Goal: Task Accomplishment & Management: Complete application form

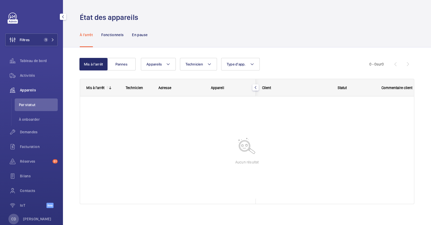
click at [38, 153] on div "Facturation" at bounding box center [31, 148] width 52 height 15
click at [35, 161] on span "Réserves" at bounding box center [35, 161] width 30 height 5
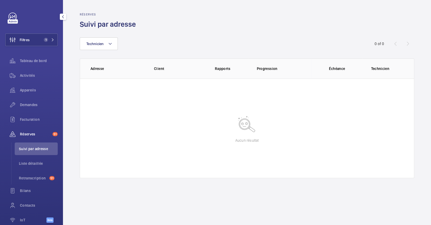
click at [44, 137] on div "Réserves 51" at bounding box center [31, 134] width 52 height 13
click at [28, 68] on div "Tableau de bord" at bounding box center [31, 62] width 52 height 15
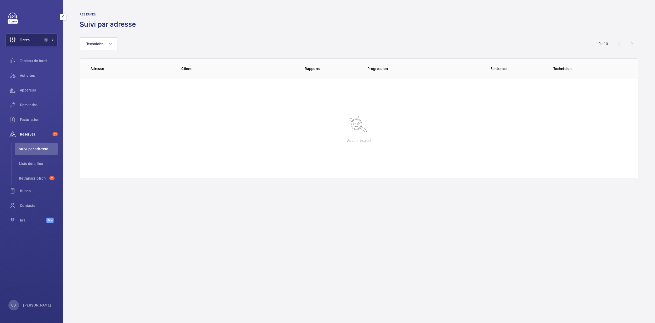
click at [30, 45] on span "Filtres" at bounding box center [18, 40] width 24 height 13
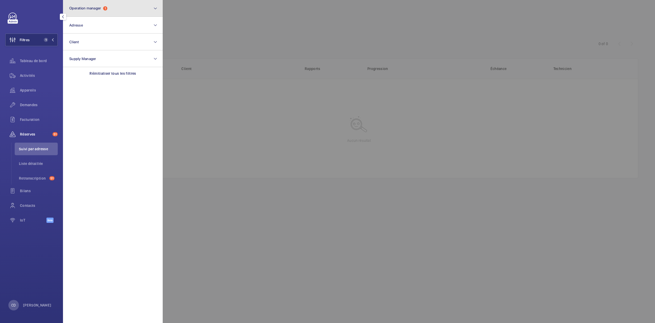
click at [121, 9] on button "Operation manager 1" at bounding box center [113, 8] width 100 height 17
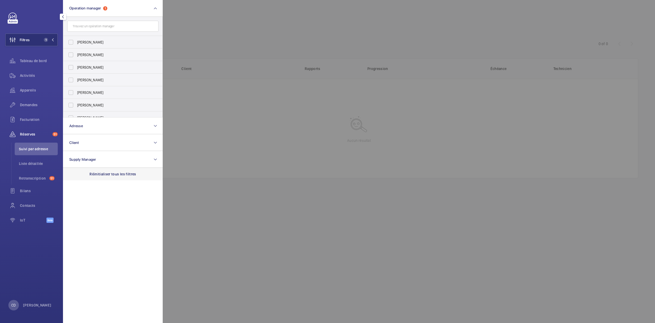
click at [108, 169] on div "Réinitialiser tous les filtres" at bounding box center [113, 174] width 100 height 13
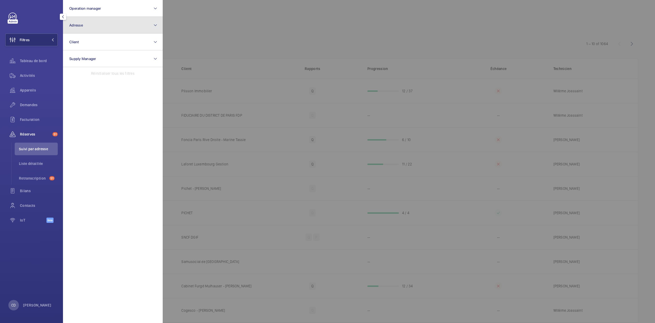
click at [94, 31] on button "Adresse" at bounding box center [113, 25] width 100 height 17
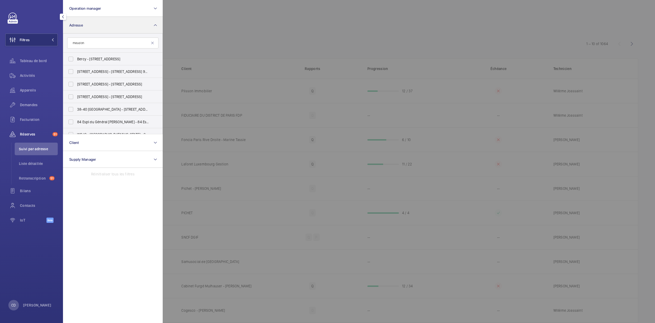
type input "meudon"
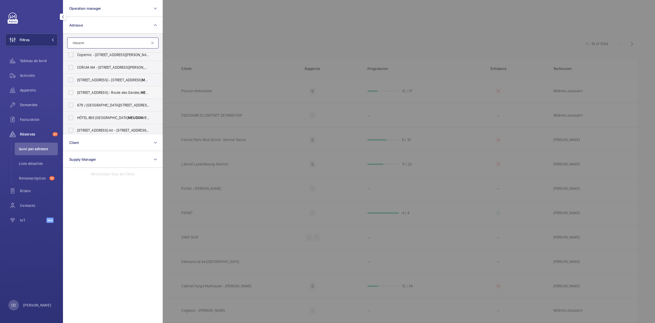
scroll to position [4, 0]
click at [93, 79] on span "11 Rue de Paris - 11 Rue de Paris, 92190 MEUDON , MEUDON 92190" at bounding box center [113, 79] width 72 height 5
click at [76, 79] on input "11 Rue de Paris - 11 Rue de Paris, 92190 MEUDON , MEUDON 92190" at bounding box center [71, 80] width 10 height 10
checkbox input "true"
click at [216, 62] on div at bounding box center [490, 161] width 655 height 323
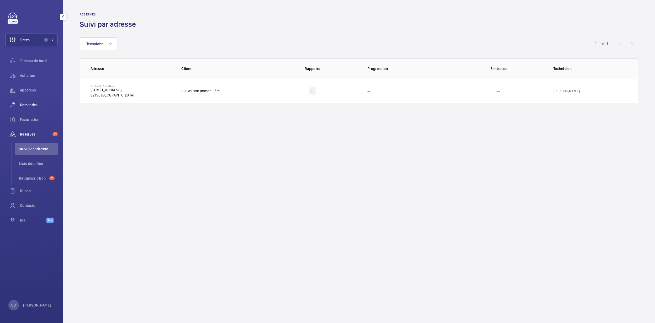
click at [34, 104] on span "Demandes" at bounding box center [39, 104] width 38 height 5
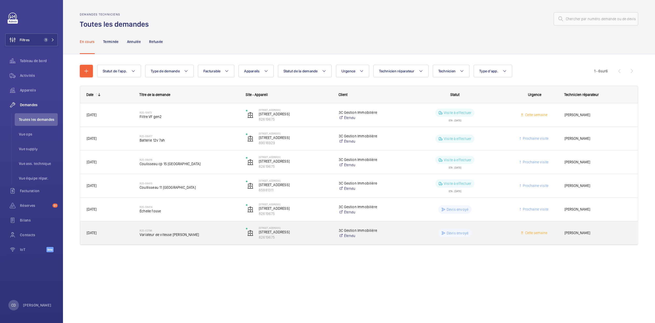
click at [157, 225] on span "Variateur de vitesse otis" at bounding box center [189, 234] width 99 height 5
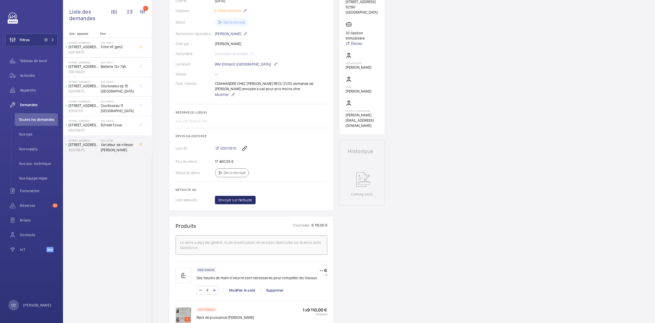
scroll to position [107, 0]
click at [225, 145] on span "00017670" at bounding box center [228, 147] width 16 height 5
click at [24, 82] on div "Activités" at bounding box center [31, 76] width 52 height 15
click at [24, 86] on div "Appareils" at bounding box center [31, 90] width 52 height 13
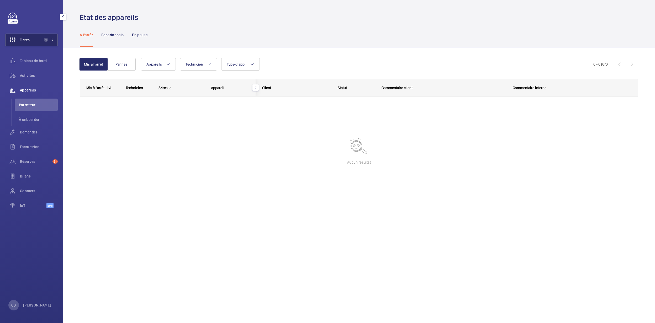
click at [45, 35] on button "Filtres 1" at bounding box center [31, 40] width 52 height 13
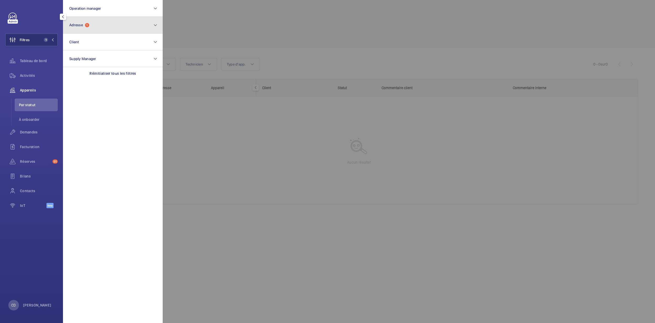
click at [96, 23] on button "Adresse 1" at bounding box center [113, 25] width 100 height 17
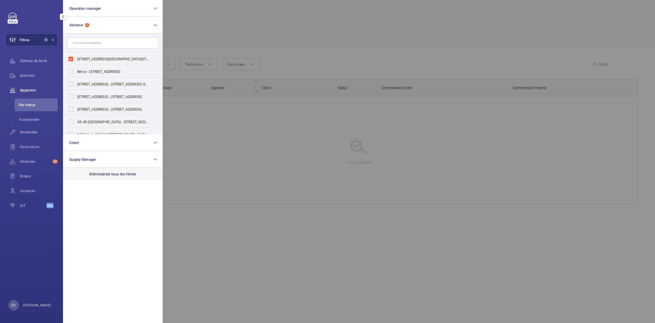
click at [123, 173] on p "Réinitialiser tous les filtres" at bounding box center [112, 174] width 47 height 5
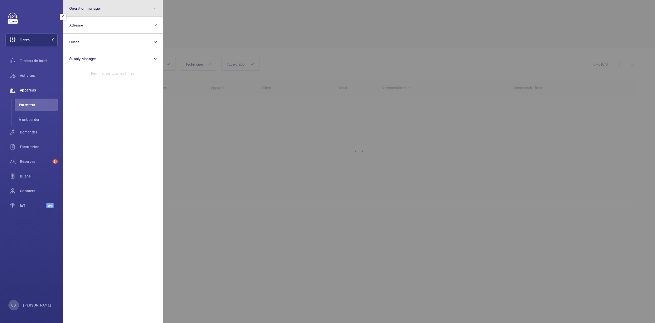
click at [109, 8] on button "Operation manager" at bounding box center [113, 8] width 100 height 17
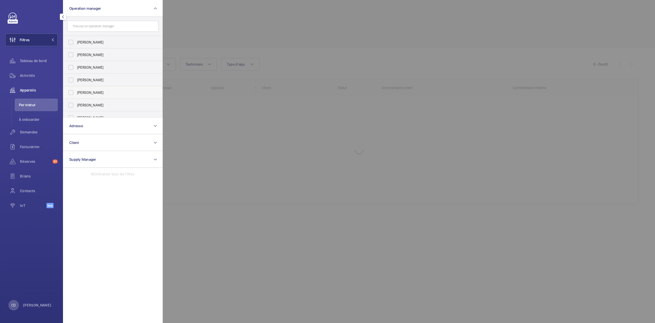
click at [106, 92] on span "[PERSON_NAME]" at bounding box center [113, 92] width 72 height 5
click at [76, 92] on input "[PERSON_NAME]" at bounding box center [71, 92] width 10 height 10
checkbox input "true"
click at [272, 138] on div at bounding box center [490, 161] width 655 height 323
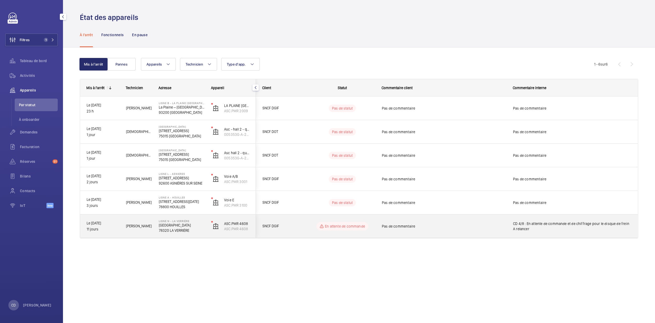
click at [190, 224] on p "Avenue de Montfort" at bounding box center [182, 225] width 46 height 5
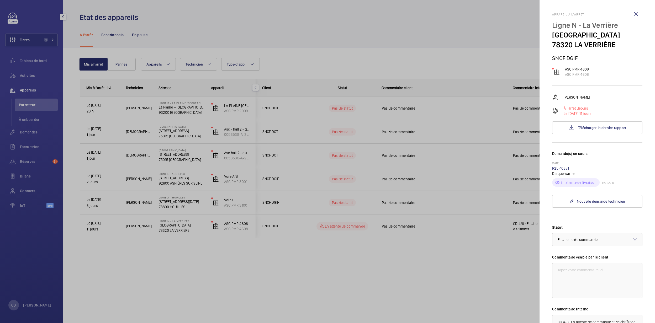
click at [144, 216] on div at bounding box center [327, 161] width 655 height 323
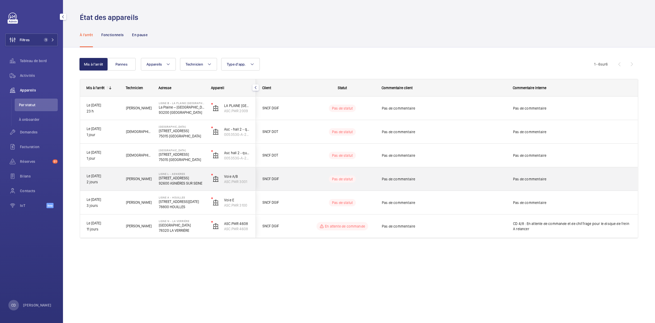
click at [155, 187] on div "Ligne L - ASNIERES 1 place de la Station 92600 ASNIÈRES SUR SEINE" at bounding box center [178, 179] width 52 height 24
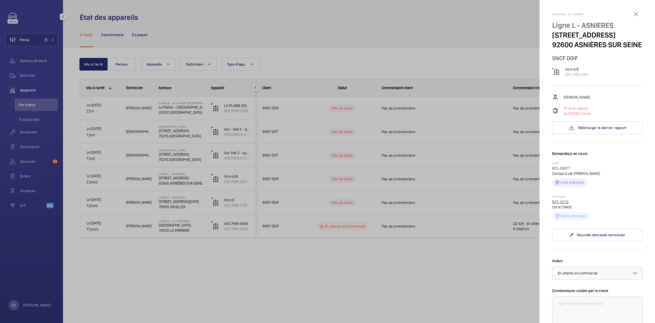
click at [431, 204] on link "R25-10712" at bounding box center [560, 202] width 17 height 4
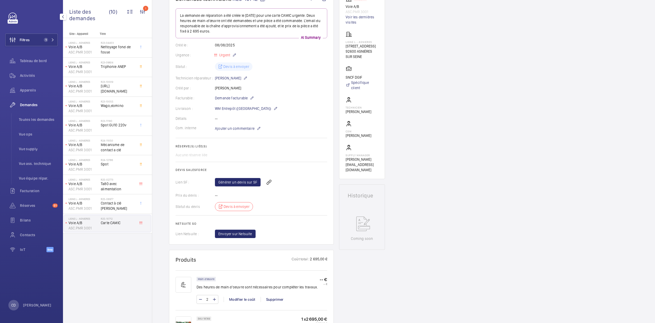
scroll to position [72, 0]
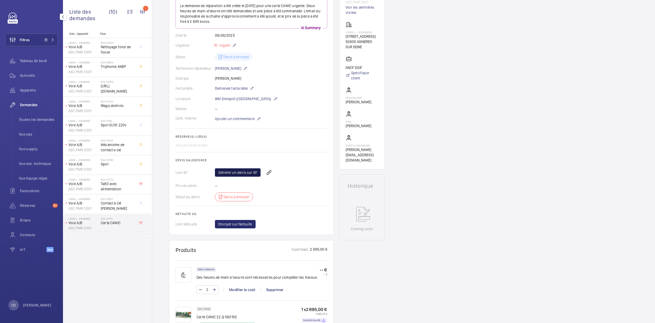
click at [237, 176] on link "Générer un devis sur SF" at bounding box center [238, 172] width 46 height 8
click at [29, 89] on span "Appareils" at bounding box center [39, 90] width 38 height 5
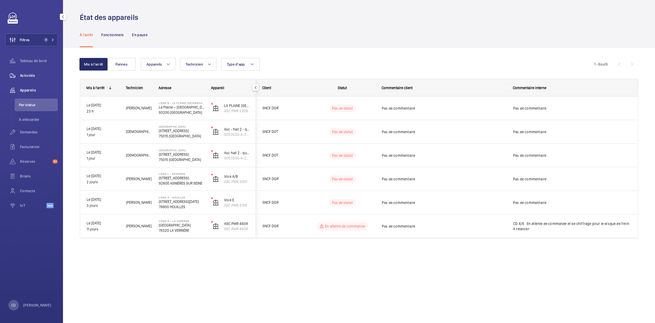
click at [27, 72] on div "Activités" at bounding box center [31, 75] width 52 height 13
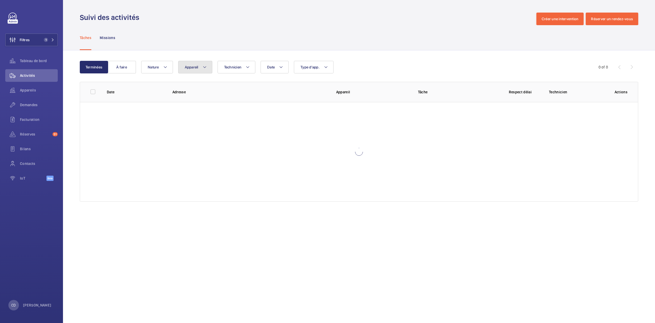
click at [193, 63] on button "Appareil" at bounding box center [195, 67] width 34 height 13
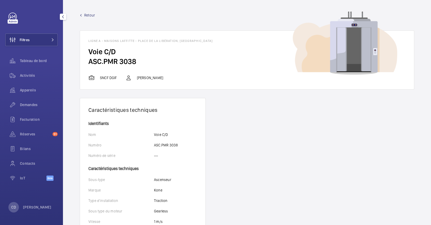
drag, startPoint x: 137, startPoint y: 104, endPoint x: 135, endPoint y: 58, distance: 45.7
click at [94, 40] on h1 "Ligne A - MAISONS LAFFITTE - Place de la Libération, 78600 MAISONS LAFFITTE" at bounding box center [246, 41] width 317 height 4
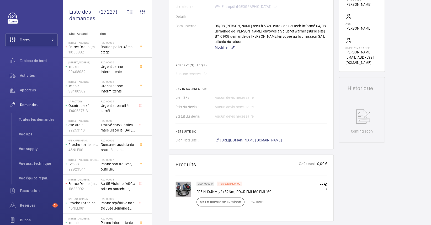
scroll to position [166, 0]
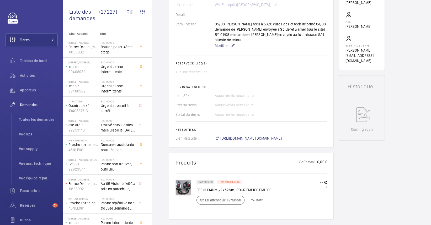
click at [188, 184] on img at bounding box center [184, 188] width 16 height 16
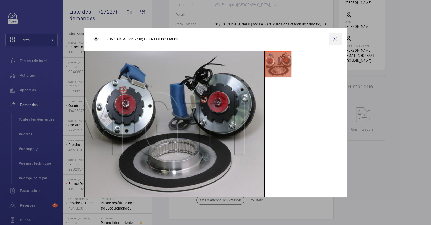
click at [337, 37] on wm-front-icon-button at bounding box center [335, 39] width 13 height 13
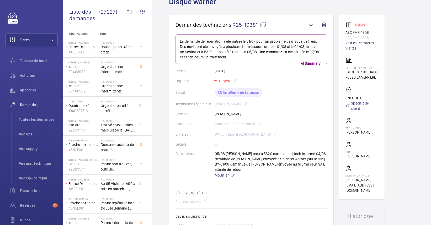
scroll to position [36, 0]
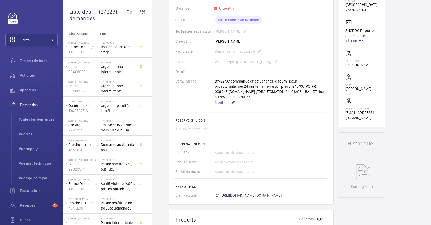
scroll to position [109, 0]
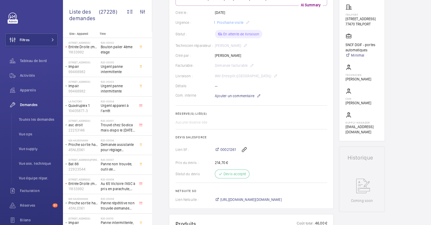
scroll to position [89, 0]
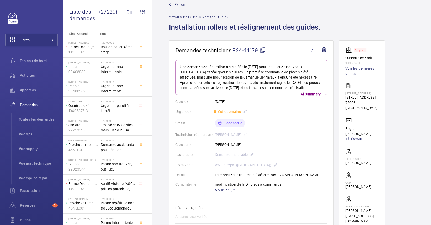
scroll to position [11, 0]
click at [262, 51] on mat-icon at bounding box center [263, 50] width 6 height 6
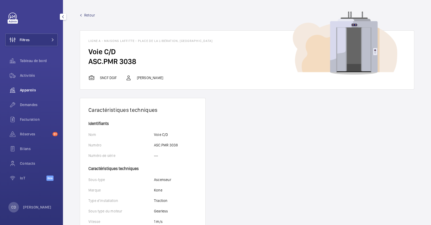
click at [28, 90] on span "Appareils" at bounding box center [39, 90] width 38 height 5
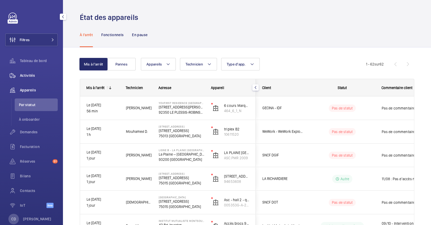
click at [29, 76] on span "Activités" at bounding box center [39, 75] width 38 height 5
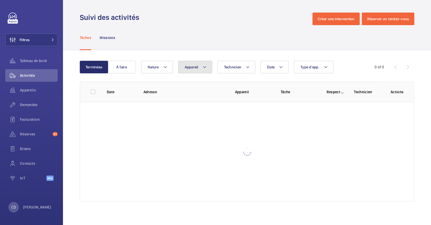
click at [193, 65] on span "Appareil" at bounding box center [192, 67] width 14 height 4
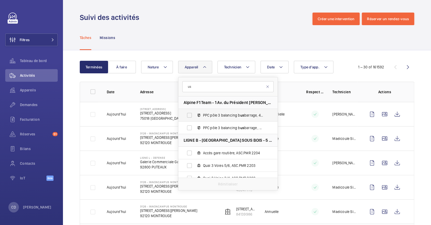
type input "u"
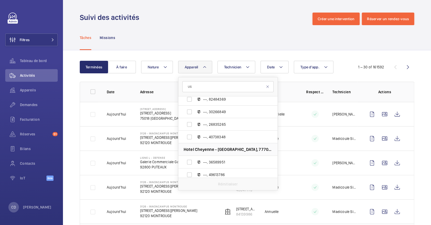
scroll to position [2258, 0]
type input "US"
click at [40, 37] on button "Filtres" at bounding box center [31, 40] width 52 height 13
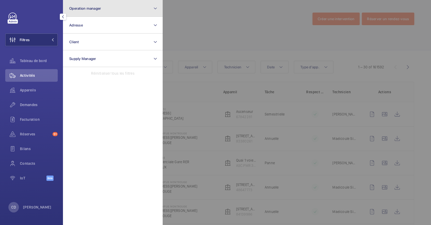
click at [134, 15] on button "Operation manager" at bounding box center [113, 8] width 100 height 17
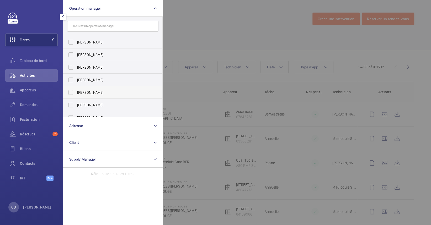
click at [90, 91] on span "[PERSON_NAME]" at bounding box center [113, 92] width 72 height 5
click at [76, 91] on input "[PERSON_NAME]" at bounding box center [71, 92] width 10 height 10
checkbox input "true"
click at [221, 95] on div at bounding box center [378, 112] width 431 height 225
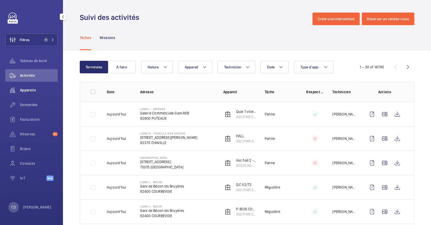
click at [34, 88] on span "Appareils" at bounding box center [39, 90] width 38 height 5
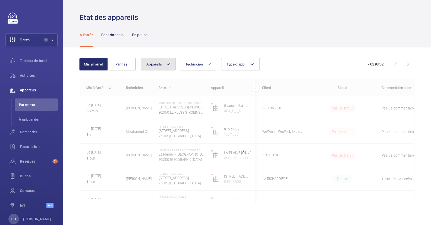
click at [157, 69] on button "Appareils" at bounding box center [158, 64] width 35 height 13
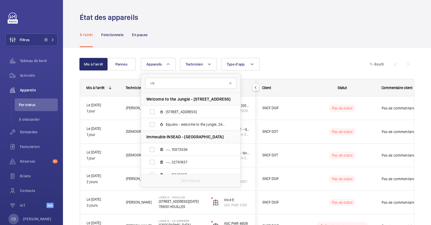
type input "U"
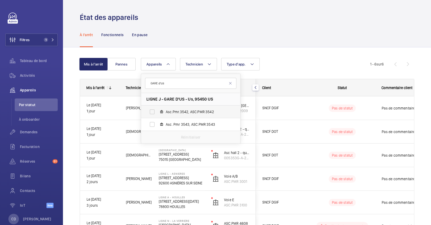
type input "GARE d'us"
click at [167, 113] on span "Asc.Pmr.3542, ASC.PMR 3542" at bounding box center [196, 111] width 61 height 5
click at [157, 113] on input "Asc.Pmr.3542, ASC.PMR 3542" at bounding box center [152, 112] width 10 height 10
checkbox input "true"
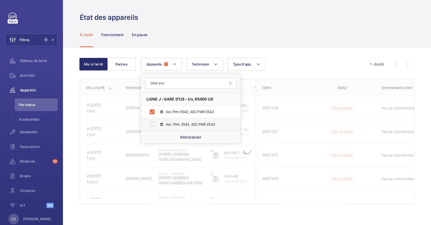
click at [164, 123] on label "Asc. Pmr 3543, ASC.PMR 3543" at bounding box center [186, 124] width 91 height 13
click at [157, 123] on input "Asc. Pmr 3543, ASC.PMR 3543" at bounding box center [152, 124] width 10 height 10
checkbox input "true"
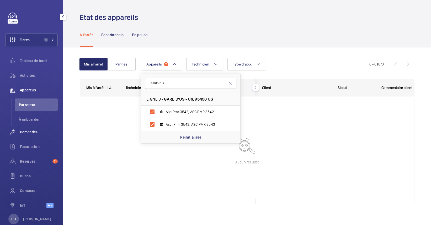
click at [34, 129] on div "Demandes" at bounding box center [31, 132] width 52 height 13
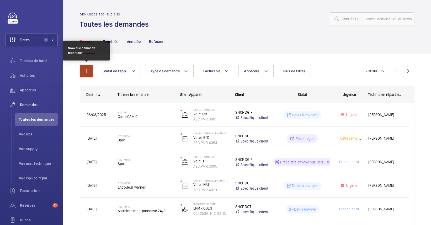
click at [86, 74] on mat-icon "button" at bounding box center [86, 71] width 6 height 6
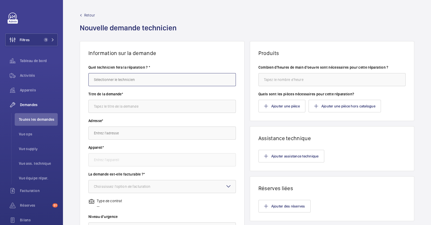
click at [164, 79] on input "text" at bounding box center [161, 79] width 147 height 13
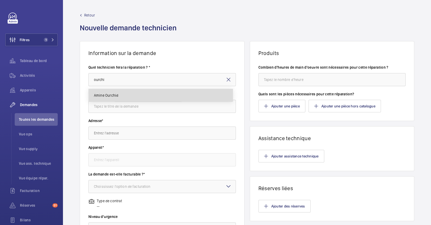
click at [141, 98] on mat-option "Amine Ourchid" at bounding box center [161, 95] width 144 height 13
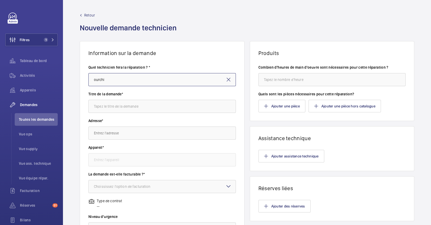
type input "Amine Ourchid"
click at [140, 103] on input "text" at bounding box center [161, 106] width 147 height 13
type input "NETTOYAGE"
click at [121, 126] on wm-front-autocomplete-dropdown-select "Adresse*" at bounding box center [161, 129] width 147 height 22
click at [116, 131] on input "text" at bounding box center [161, 133] width 147 height 13
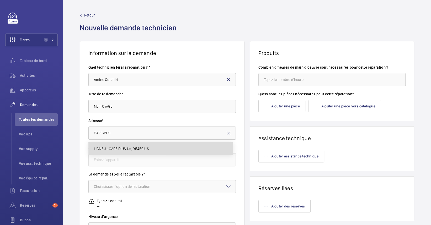
click at [133, 151] on mat-option "LIGNE J - GARE D'US Us, 95450 US" at bounding box center [161, 149] width 144 height 13
type input "LIGNE J - GARE D'US Us, 95450 US"
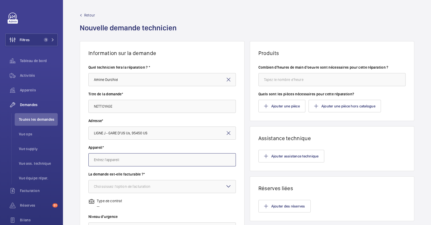
click at [121, 162] on input "text" at bounding box center [161, 159] width 147 height 13
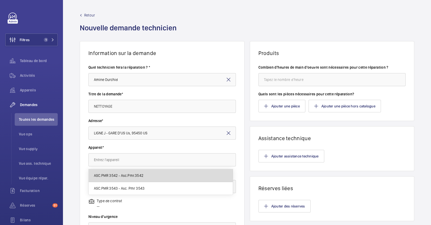
click at [122, 175] on span "ASC.PMR 3542 - Asc.Pmr.3542" at bounding box center [119, 175] width 50 height 5
type input "ASC.PMR 3542 - Asc.Pmr.3542"
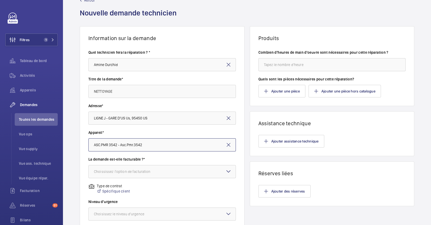
scroll to position [15, 0]
click at [137, 172] on div "Choississez l'option de facturation" at bounding box center [129, 171] width 70 height 5
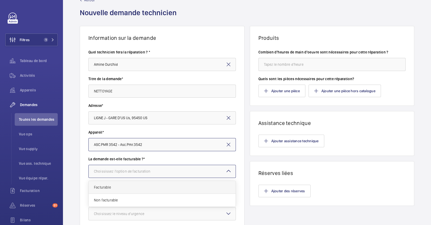
click at [128, 184] on div "Facturable" at bounding box center [162, 187] width 147 height 13
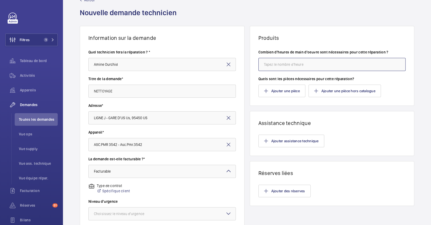
click at [309, 63] on input "number" at bounding box center [331, 64] width 147 height 13
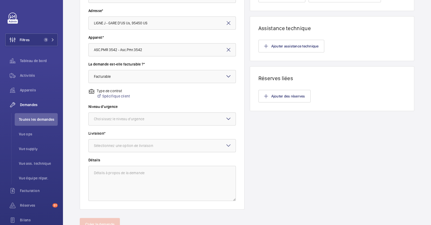
scroll to position [112, 0]
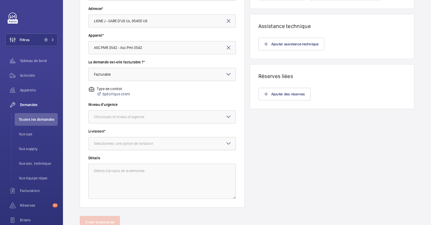
click at [164, 145] on div "Sélectionnez une option de livraison" at bounding box center [130, 143] width 72 height 5
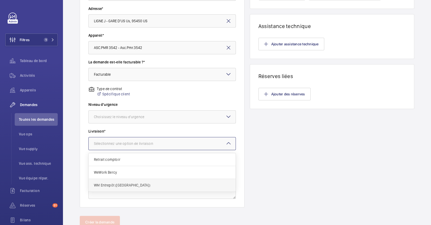
drag, startPoint x: 151, startPoint y: 160, endPoint x: 143, endPoint y: 182, distance: 23.2
click at [143, 182] on div "Retrait comptoir WeWork Bercy WM Entrepôt (Nanterre)" at bounding box center [162, 172] width 147 height 38
drag, startPoint x: 143, startPoint y: 182, endPoint x: 107, endPoint y: 182, distance: 36.2
click at [107, 182] on div "WM Entrepôt ([GEOGRAPHIC_DATA])" at bounding box center [162, 185] width 147 height 13
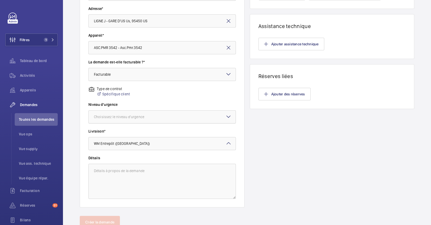
click at [151, 119] on div "Choisissez le niveau d'urgence" at bounding box center [125, 116] width 63 height 5
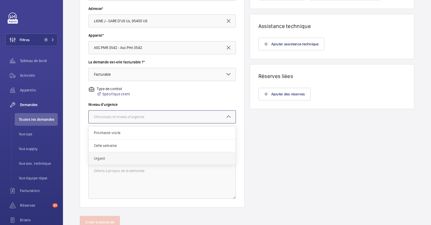
click at [123, 158] on span "Urgent" at bounding box center [162, 158] width 136 height 5
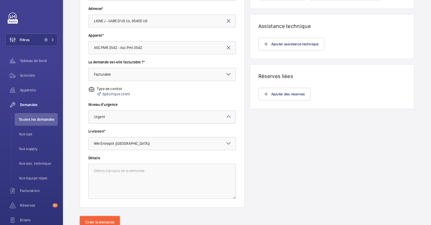
click at [148, 118] on div at bounding box center [162, 117] width 147 height 13
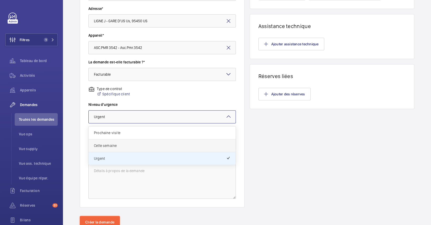
click at [126, 143] on div "Cette semaine" at bounding box center [162, 146] width 147 height 13
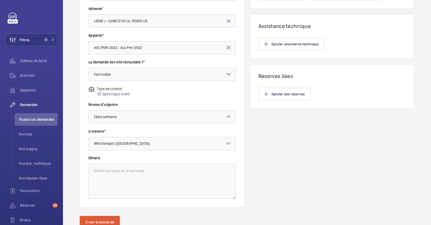
type input "1"
click at [94, 223] on button "Créer la demande" at bounding box center [100, 222] width 40 height 13
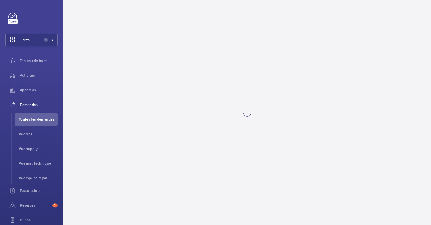
scroll to position [0, 0]
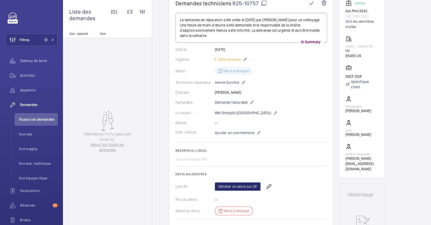
scroll to position [59, 0]
click at [274, 89] on div "Créé par : Caroline Diallo" at bounding box center [252, 91] width 152 height 5
click at [234, 185] on link "Générer un devis sur SF" at bounding box center [238, 186] width 46 height 8
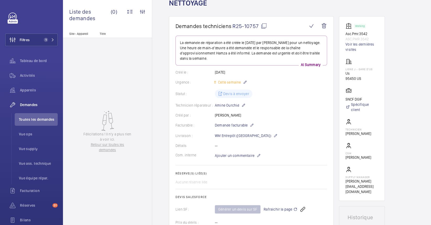
scroll to position [34, 0]
drag, startPoint x: 363, startPoint y: 76, endPoint x: 340, endPoint y: 66, distance: 26.1
click at [340, 66] on wm-front-card "Working Asc.Pmr.3542 ASC.PMR 3542 Voir les dernières visites LIGNE J - GARE D'U…" at bounding box center [362, 109] width 46 height 185
drag, startPoint x: 340, startPoint y: 66, endPoint x: 364, endPoint y: 79, distance: 28.4
click at [364, 79] on p "95450 US" at bounding box center [359, 79] width 27 height 5
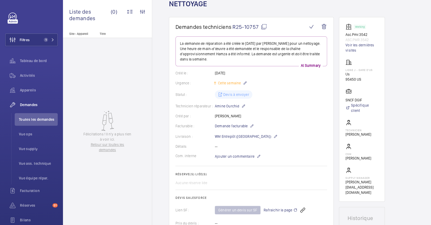
drag, startPoint x: 365, startPoint y: 83, endPoint x: 342, endPoint y: 68, distance: 27.6
click at [342, 68] on wm-front-card "Working Asc.Pmr.3542 ASC.PMR 3542 Voir les dernières visites LIGNE J - GARE D'U…" at bounding box center [362, 109] width 46 height 185
copy div "LIGNE J - GARE D'US Us 95450 US"
drag, startPoint x: 369, startPoint y: 34, endPoint x: 340, endPoint y: 34, distance: 29.4
click at [340, 34] on wm-front-card "Working Asc.Pmr.3542 ASC.PMR 3542 Voir les dernières visites LIGNE J - GARE D'U…" at bounding box center [362, 109] width 46 height 185
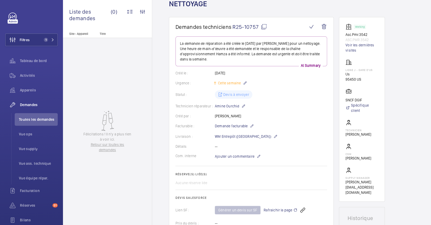
copy p "Asc.Pmr.3542"
click at [353, 45] on link "Voir les dernières visites" at bounding box center [362, 48] width 33 height 10
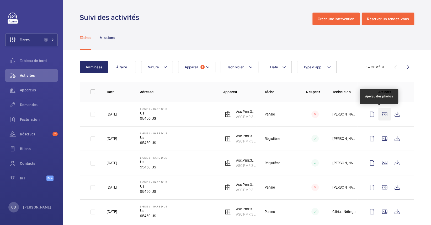
click at [382, 118] on wm-front-icon-button at bounding box center [384, 114] width 13 height 13
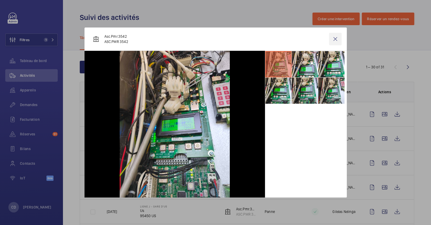
click at [338, 40] on wm-front-icon-button at bounding box center [335, 39] width 13 height 13
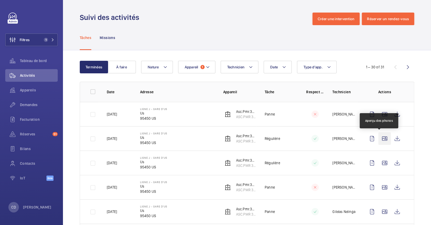
click at [378, 134] on wm-front-icon-button at bounding box center [384, 138] width 13 height 13
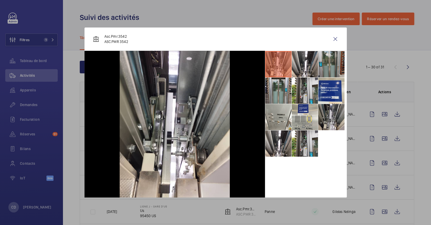
click at [328, 119] on li at bounding box center [331, 117] width 26 height 26
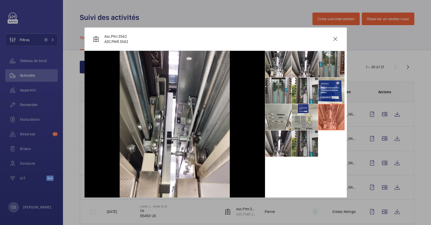
click at [305, 148] on li at bounding box center [305, 144] width 26 height 26
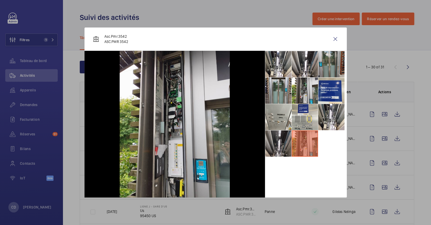
click at [281, 145] on li at bounding box center [278, 144] width 26 height 26
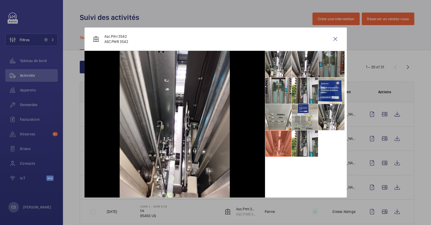
click at [327, 59] on li at bounding box center [331, 64] width 26 height 26
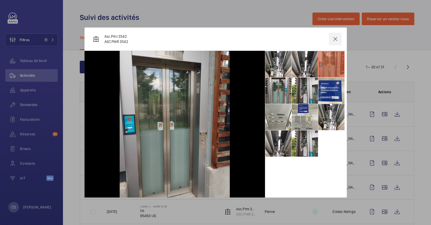
click at [337, 40] on wm-front-icon-button at bounding box center [335, 39] width 13 height 13
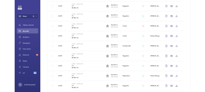
scroll to position [124, 0]
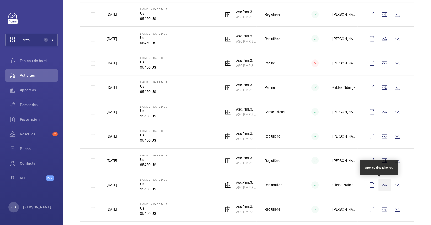
click at [378, 183] on wm-front-icon-button at bounding box center [384, 185] width 13 height 13
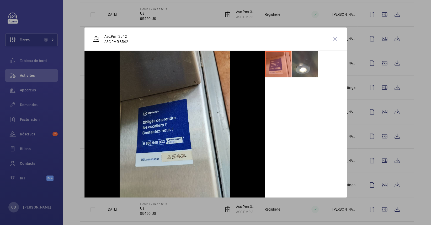
drag, startPoint x: 322, startPoint y: 144, endPoint x: 383, endPoint y: 176, distance: 68.2
click at [383, 176] on div "Asc.Pmr.3542 ASC.PMR 3542" at bounding box center [215, 112] width 431 height 225
drag, startPoint x: 383, startPoint y: 176, endPoint x: 379, endPoint y: 205, distance: 29.9
click at [379, 205] on div at bounding box center [215, 112] width 431 height 225
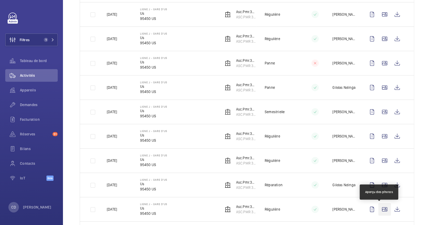
click at [378, 211] on wm-front-icon-button at bounding box center [384, 209] width 13 height 13
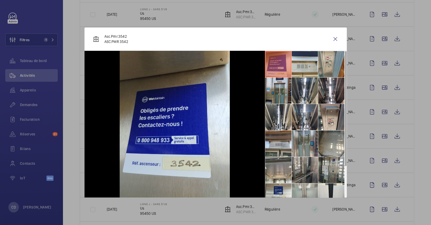
click at [304, 161] on li at bounding box center [305, 170] width 26 height 26
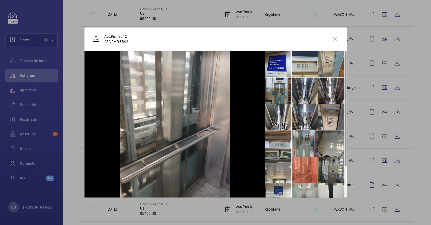
click at [323, 165] on li at bounding box center [331, 170] width 26 height 26
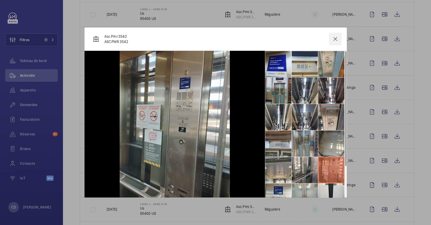
click at [339, 39] on wm-front-icon-button at bounding box center [335, 39] width 13 height 13
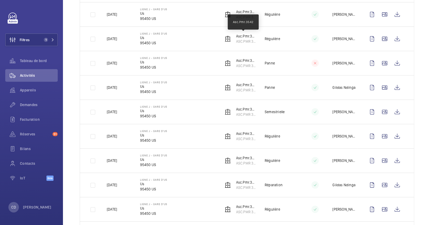
click at [241, 0] on html "Filtres 1 Tableau de bord Activités Appareils Demandes Facturation Réserves 51 …" at bounding box center [215, 112] width 431 height 225
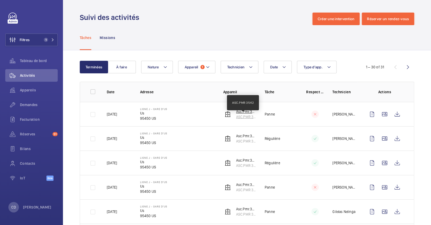
click at [240, 114] on p "ASC.PMR 3542" at bounding box center [246, 116] width 20 height 5
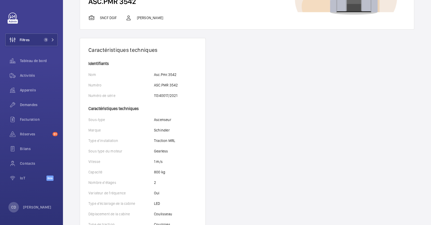
scroll to position [105, 0]
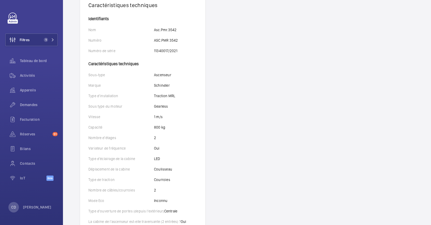
drag, startPoint x: 157, startPoint y: 139, endPoint x: 140, endPoint y: 130, distance: 19.5
click at [140, 130] on wm-front-card-body "Identifiants Nom Asc.Pmr.3542 Numéro ASC.PMR 3542 Numéro de série 11340017/2021…" at bounding box center [142, 191] width 125 height 348
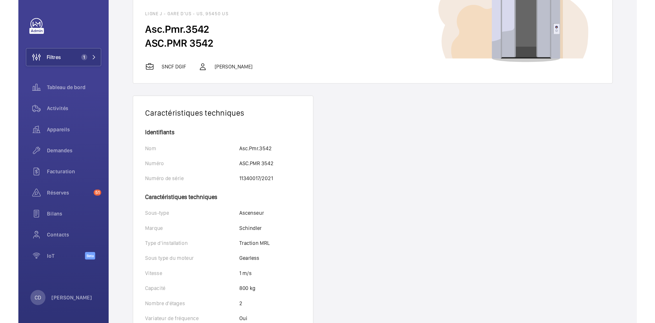
scroll to position [0, 0]
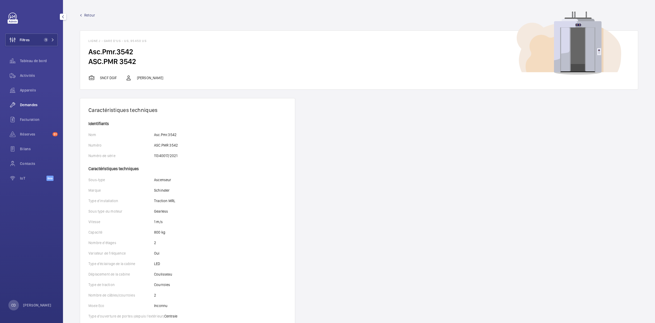
click at [37, 103] on span "Demandes" at bounding box center [39, 104] width 38 height 5
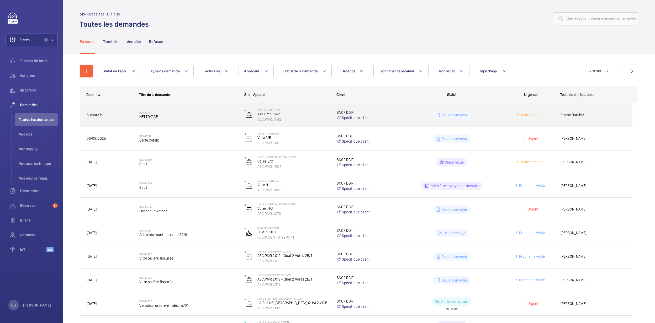
click at [192, 113] on h2 "R25-10757" at bounding box center [188, 112] width 98 height 3
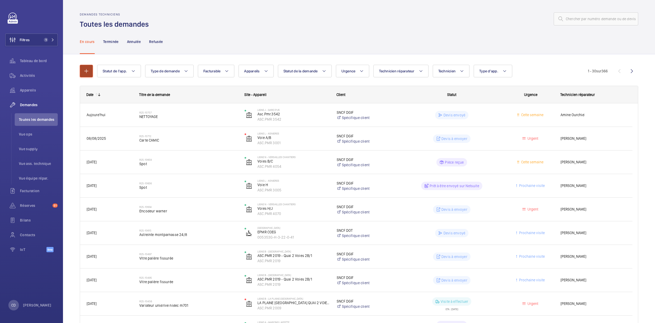
click at [88, 66] on button "button" at bounding box center [86, 71] width 13 height 13
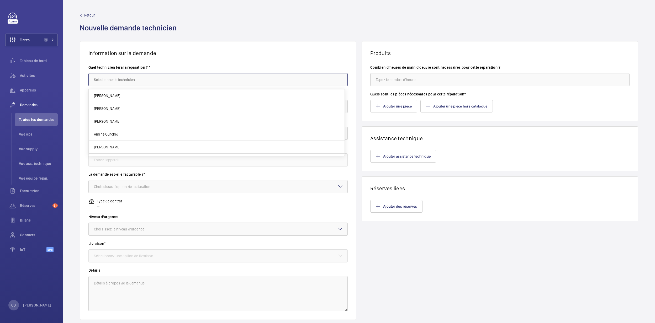
click at [173, 76] on input "text" at bounding box center [217, 79] width 259 height 13
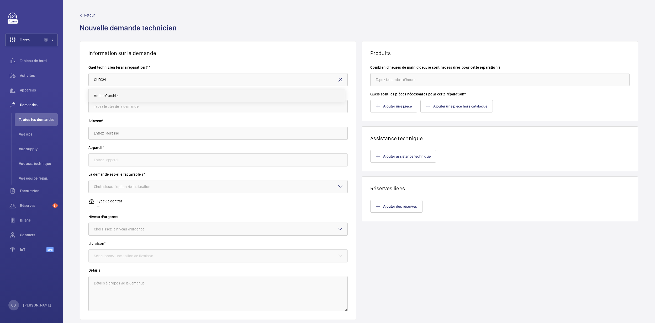
click at [123, 91] on mat-option "Amine Ourchid" at bounding box center [217, 95] width 256 height 13
type input "Amine Ourchid"
click at [136, 115] on div "Titre de la demande*" at bounding box center [217, 105] width 259 height 27
click at [136, 109] on input "text" at bounding box center [217, 106] width 259 height 13
type input "n"
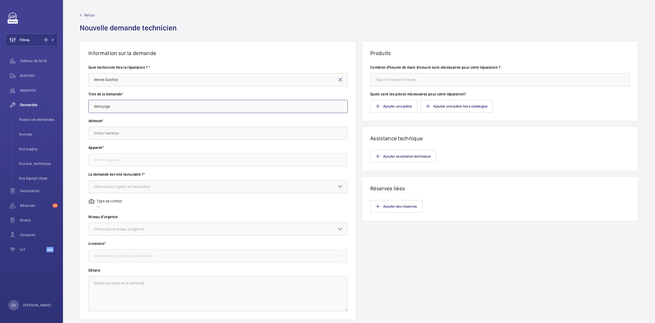
type input "Nettoyage"
click at [124, 136] on input "text" at bounding box center [217, 133] width 259 height 13
drag, startPoint x: 140, startPoint y: 136, endPoint x: 37, endPoint y: 121, distance: 103.8
click at [37, 121] on mat-sidenav-content "Filtres 1 Tableau de bord Activités Appareils Demandes Toutes les demandes Vue …" at bounding box center [327, 161] width 655 height 323
click at [166, 144] on mat-option "LIGNE J - GARE D'US Us, 95450 US" at bounding box center [217, 149] width 256 height 13
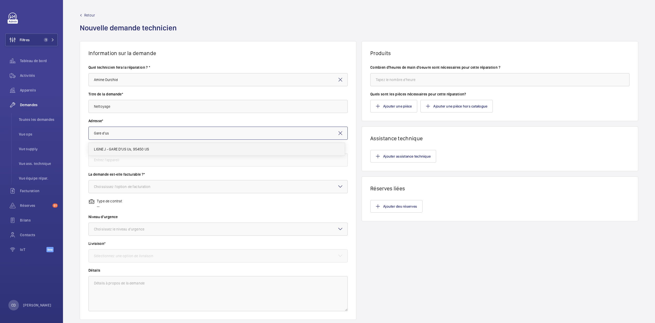
type input "LIGNE J - GARE D'US Us, 95450 US"
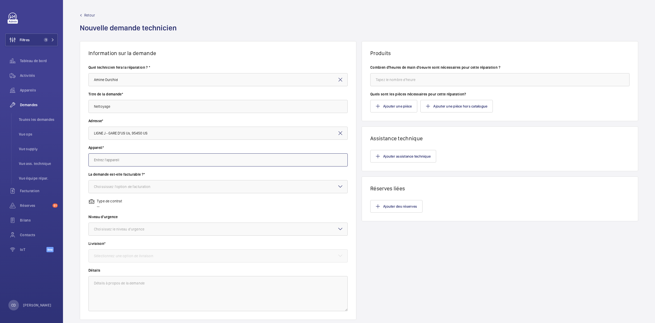
click at [158, 160] on input "text" at bounding box center [217, 159] width 259 height 13
click at [153, 183] on mat-option "ASC.PMR 3543 - Asc. Pmr 3543" at bounding box center [217, 189] width 256 height 13
type input "ASC.PMR 3543 - Asc. Pmr 3543"
click at [145, 190] on div at bounding box center [218, 187] width 259 height 13
click at [144, 216] on span "Non facturable" at bounding box center [218, 215] width 248 height 5
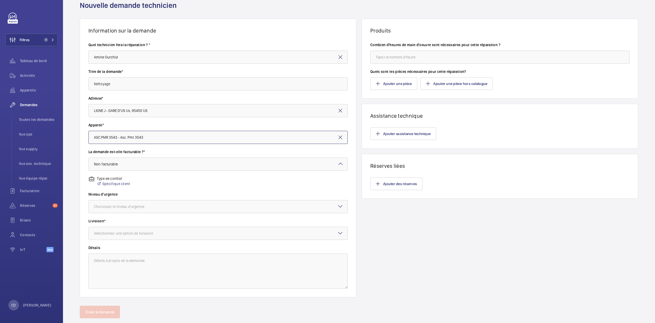
scroll to position [35, 0]
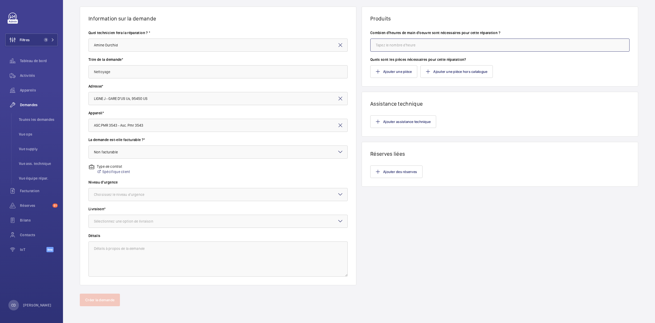
click at [432, 39] on input "number" at bounding box center [499, 45] width 259 height 13
click at [410, 41] on input "number" at bounding box center [499, 45] width 259 height 13
type input "1"
click at [167, 241] on div "Détails" at bounding box center [217, 255] width 259 height 44
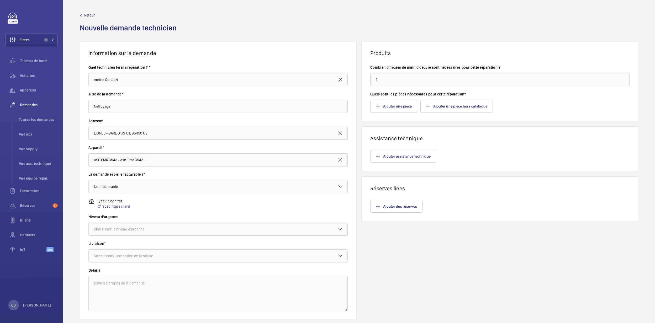
click at [144, 222] on wm-front-input-dropdown "Niveau d'urgence Choisissez le niveau d'urgence" at bounding box center [217, 225] width 259 height 22
click at [154, 236] on div "Niveau d'urgence Choisissez le niveau d'urgence" at bounding box center [217, 227] width 259 height 27
click at [154, 230] on div "Choisissez le niveau d'urgence" at bounding box center [125, 229] width 63 height 5
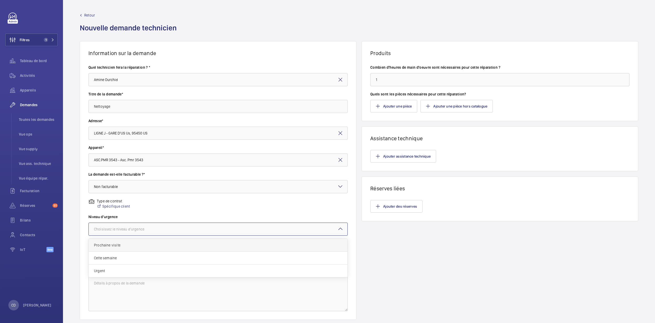
click at [141, 248] on div "Prochaine visite" at bounding box center [218, 245] width 259 height 13
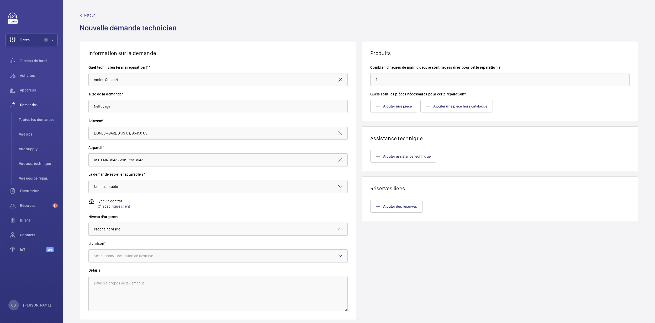
click at [164, 257] on div "Sélectionnez une option de livraison" at bounding box center [130, 255] width 72 height 5
drag, startPoint x: 134, startPoint y: 297, endPoint x: 141, endPoint y: 297, distance: 7.1
click at [134, 297] on span "WM Entrepôt ([GEOGRAPHIC_DATA])" at bounding box center [218, 297] width 248 height 5
click at [138, 294] on textarea at bounding box center [217, 293] width 259 height 35
click at [441, 257] on div "Produits Combien d'heures de main d'oeuvre sont nécessaires pour cette réparati…" at bounding box center [500, 180] width 277 height 279
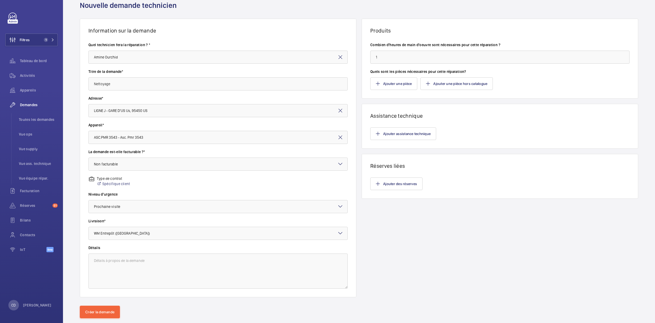
scroll to position [35, 0]
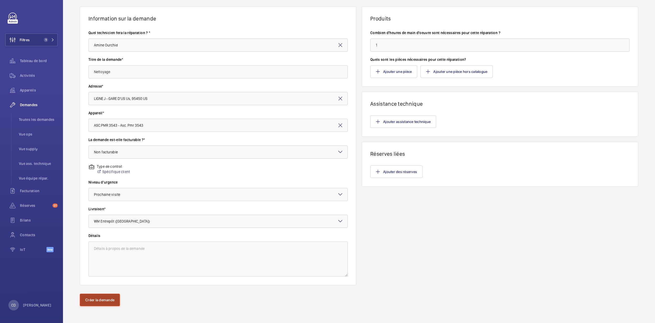
click at [94, 303] on button "Créer la demande" at bounding box center [100, 300] width 40 height 13
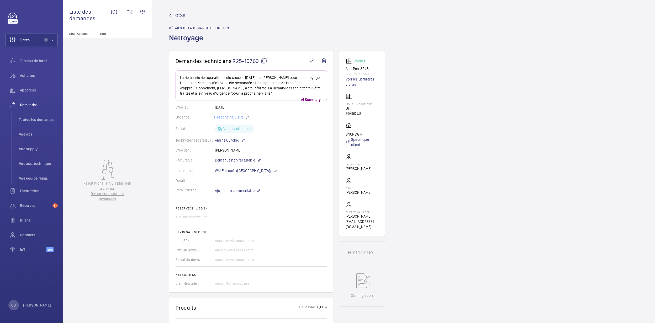
click at [262, 159] on div "Facturable : Demande non facturable" at bounding box center [252, 160] width 152 height 6
click at [257, 160] on mat-icon at bounding box center [259, 160] width 4 height 6
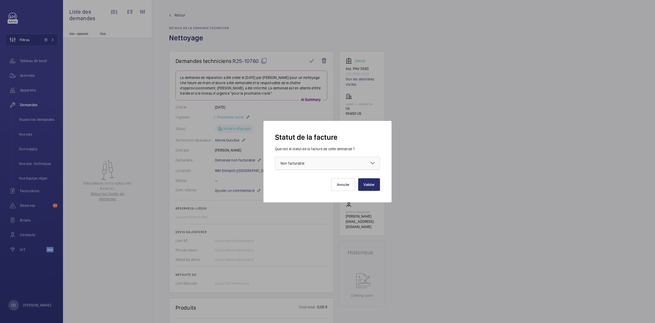
click at [303, 164] on span "Non facturable" at bounding box center [292, 163] width 24 height 4
click at [299, 182] on span "Facturable" at bounding box center [327, 179] width 94 height 5
click at [376, 186] on button "Valider" at bounding box center [369, 184] width 22 height 13
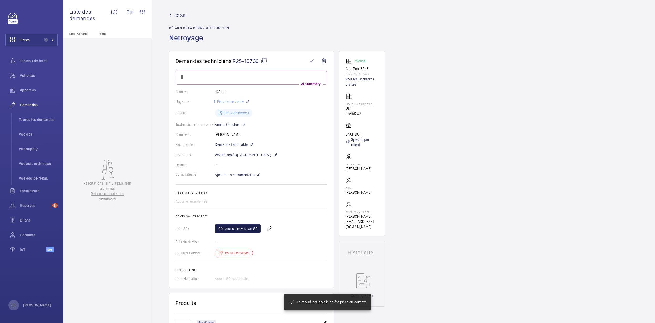
click at [243, 231] on link "Générer un devis sur SF" at bounding box center [238, 229] width 46 height 8
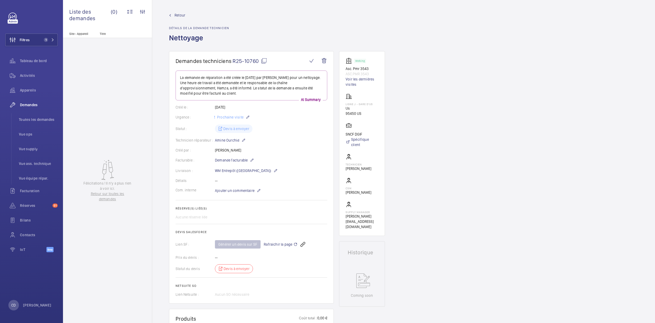
click at [295, 243] on mat-icon at bounding box center [295, 244] width 4 height 6
click at [270, 244] on wm-front-icon-button at bounding box center [269, 244] width 13 height 13
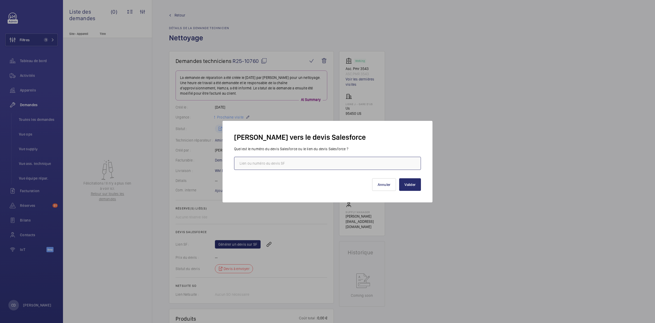
click at [285, 166] on input "text" at bounding box center [327, 163] width 187 height 13
paste input "https://wemaintain.lightning.force.com/lightning/r/Quote/0Q0SZ0000075bJ30AI/view"
type input "https://wemaintain.lightning.force.com/lightning/r/Quote/0Q0SZ0000075bJ30AI/view"
click at [417, 185] on button "Valider" at bounding box center [410, 184] width 22 height 13
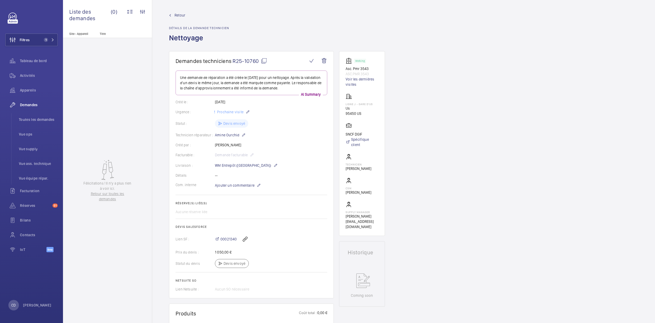
click at [298, 155] on div "Facturable : Demande facturable" at bounding box center [252, 155] width 152 height 6
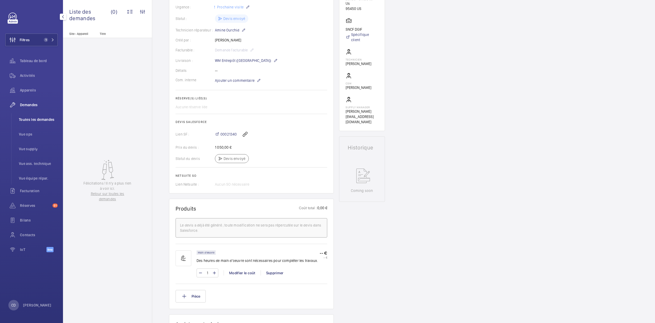
click at [51, 120] on span "Toutes les demandes" at bounding box center [38, 119] width 39 height 5
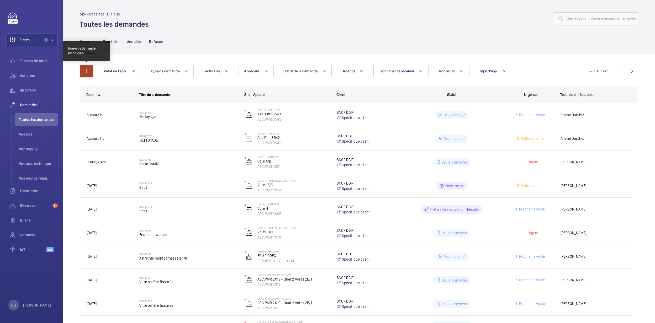
click at [83, 74] on mat-icon "button" at bounding box center [86, 71] width 6 height 6
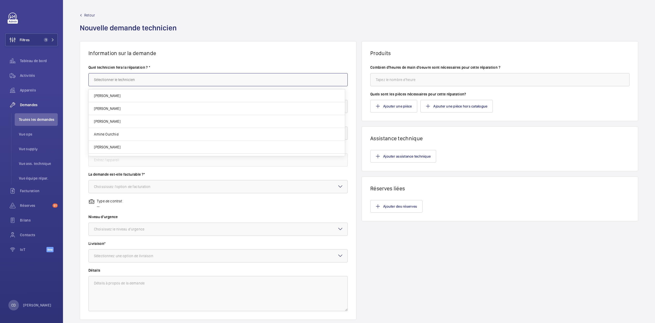
click at [129, 74] on input "text" at bounding box center [217, 79] width 259 height 13
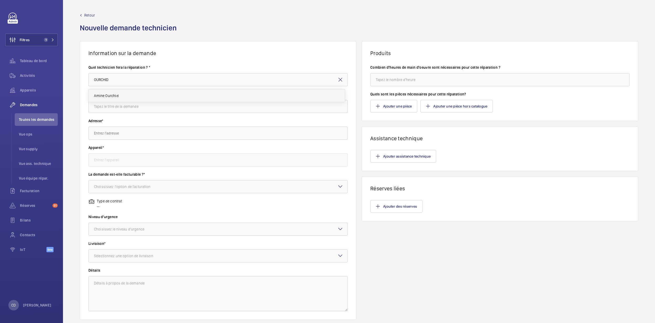
click at [131, 93] on div "Amine Ourchid" at bounding box center [216, 95] width 256 height 16
click at [114, 96] on span "Amine Ourchid" at bounding box center [106, 95] width 24 height 5
type input "Amine Ourchid"
click at [129, 106] on input "text" at bounding box center [217, 106] width 259 height 13
type input "n"
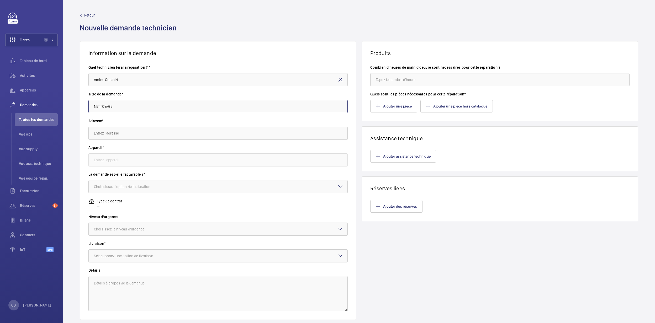
type input "NETTOYAGE"
click at [96, 127] on input "text" at bounding box center [217, 133] width 259 height 13
click at [108, 135] on input "text" at bounding box center [217, 133] width 259 height 13
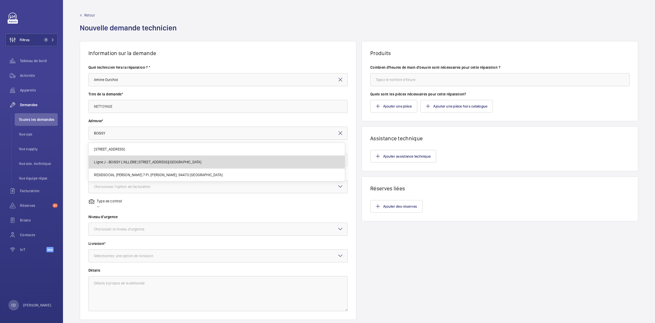
click at [115, 160] on span "Ligne J - BOISSY L'AILLERIE 5 Place de la Gare, 95650 BOISSY L'AILLERIE" at bounding box center [147, 162] width 107 height 5
type input "Ligne J - BOISSY L'AILLERIE 5 Place de la Gare, 95650 BOISSY L'AILLERIE"
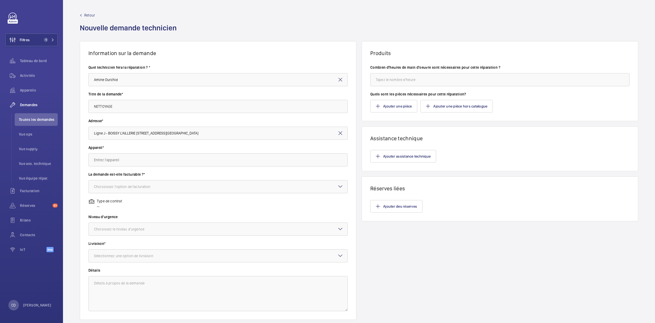
click at [113, 167] on div "Appareil*" at bounding box center [217, 158] width 259 height 27
click at [113, 162] on input "text" at bounding box center [217, 159] width 259 height 13
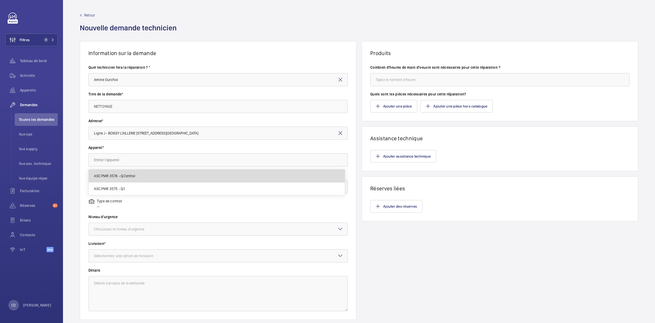
click at [112, 174] on span "ASC.PMR 3576 - Q.Central" at bounding box center [114, 175] width 41 height 5
type input "ASC.PMR 3576 - Q.Central"
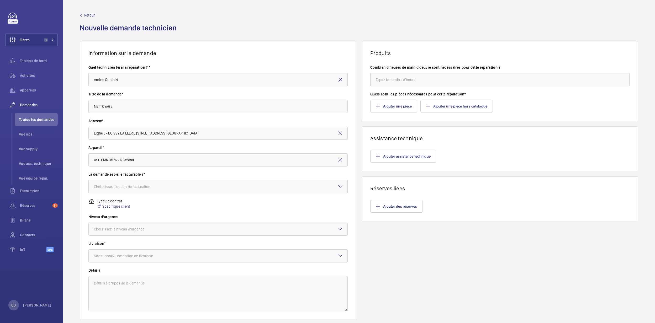
click at [123, 197] on div "La demande est-elle facturable ?* Choississez l'option de facturation" at bounding box center [217, 185] width 259 height 27
click at [124, 190] on div at bounding box center [218, 187] width 259 height 13
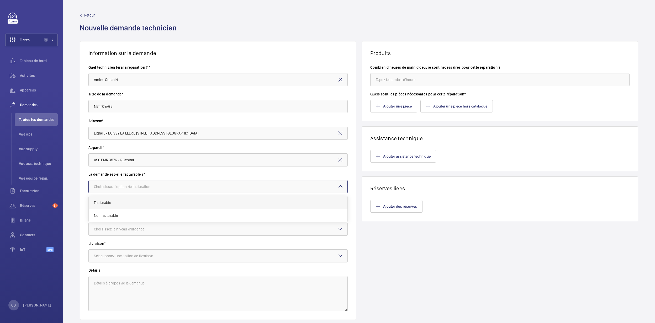
click at [116, 207] on div "Facturable" at bounding box center [218, 203] width 259 height 13
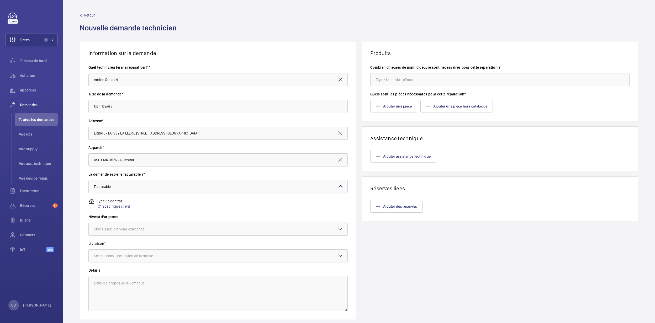
click at [161, 193] on div at bounding box center [218, 187] width 259 height 13
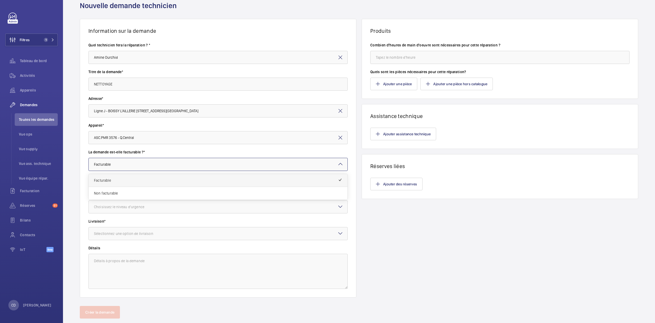
scroll to position [35, 0]
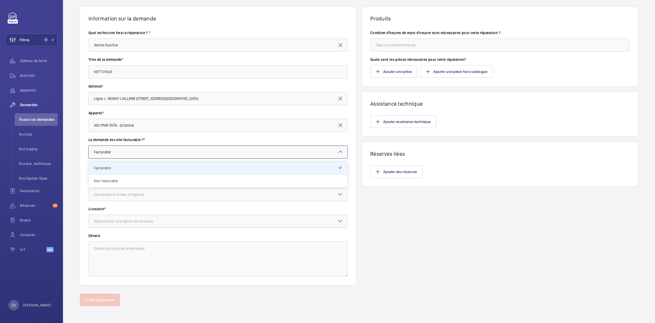
click at [137, 222] on div "Sélectionnez une option de livraison" at bounding box center [130, 221] width 72 height 5
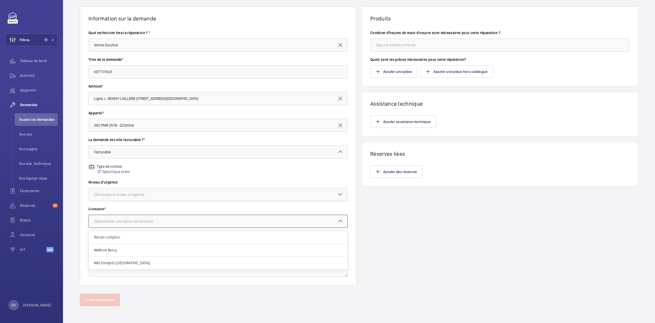
click at [126, 191] on div at bounding box center [218, 194] width 259 height 13
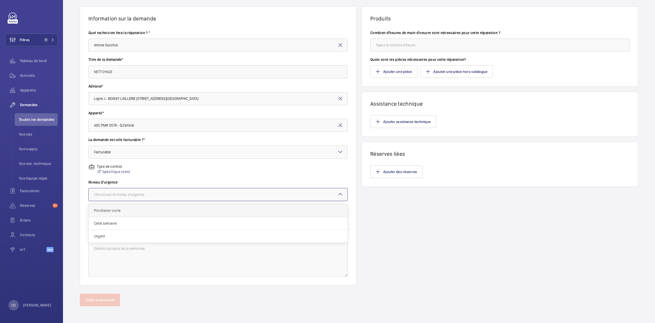
click at [122, 214] on div "Prochaine visite" at bounding box center [218, 210] width 259 height 13
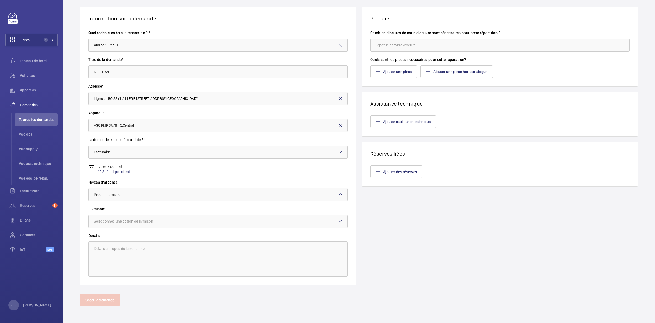
click at [125, 222] on div "Sélectionnez une option de livraison" at bounding box center [130, 221] width 72 height 5
click at [136, 262] on span "WM Entrepôt ([GEOGRAPHIC_DATA])" at bounding box center [218, 263] width 248 height 5
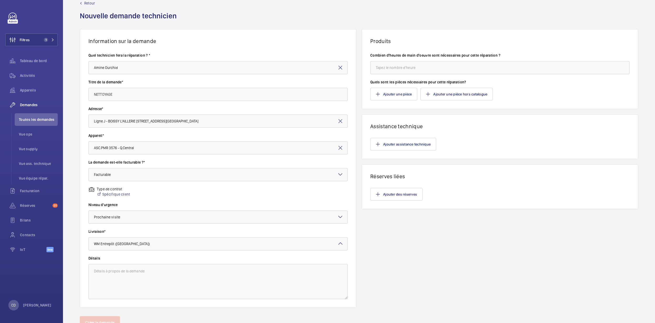
scroll to position [0, 0]
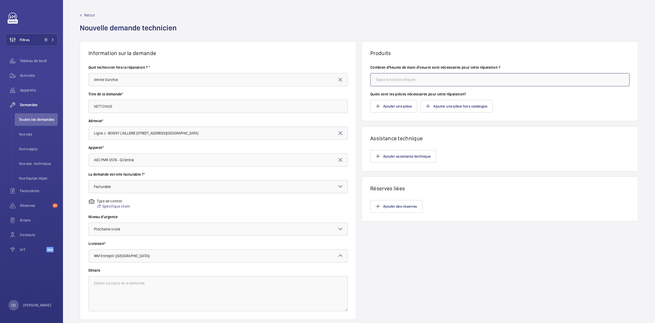
click at [380, 85] on input "number" at bounding box center [499, 79] width 259 height 13
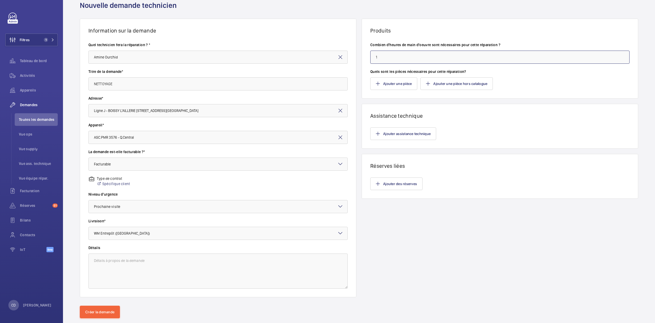
scroll to position [35, 0]
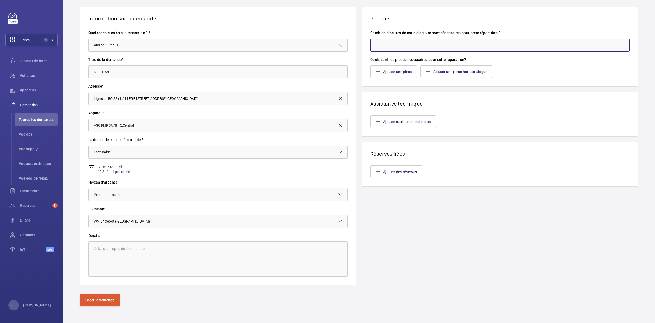
type input "1"
click at [89, 303] on button "Créer la demande" at bounding box center [100, 300] width 40 height 13
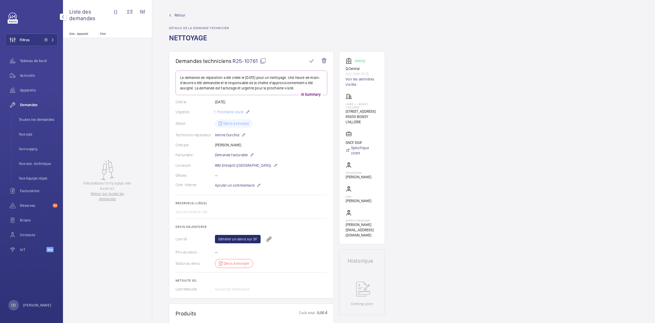
click at [29, 104] on span "Demandes" at bounding box center [39, 104] width 38 height 5
click at [29, 118] on span "Toutes les demandes" at bounding box center [38, 119] width 39 height 5
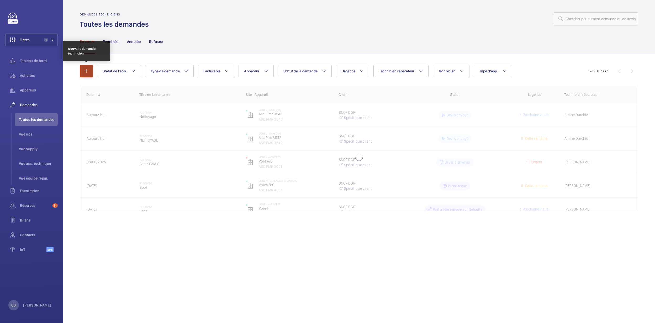
click at [90, 70] on button "button" at bounding box center [86, 71] width 13 height 13
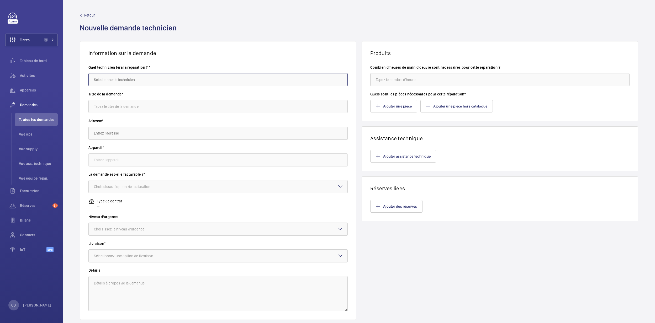
click at [135, 86] on input "text" at bounding box center [217, 79] width 259 height 13
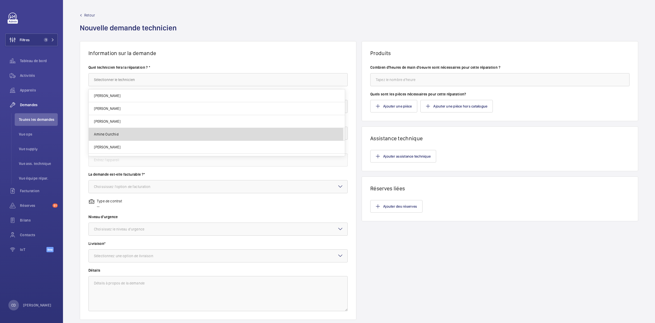
click at [116, 137] on span "Amine Ourchid" at bounding box center [106, 134] width 24 height 5
type input "Amine Ourchid"
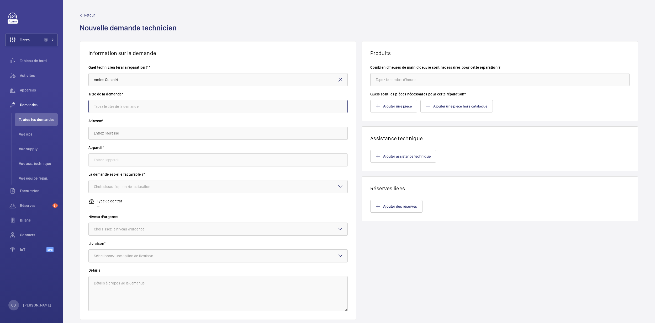
click at [136, 102] on input "text" at bounding box center [217, 106] width 259 height 13
type input "NETTOYAGE"
click at [100, 131] on input "text" at bounding box center [217, 133] width 259 height 13
click at [124, 160] on span "Ligne J - BOISSY L'AILLERIE 5 Place de la Gare, 95650 BOISSY L'AILLERIE" at bounding box center [147, 162] width 107 height 5
type input "Ligne J - BOISSY L'AILLERIE 5 Place de la Gare, 95650 BOISSY L'AILLERIE"
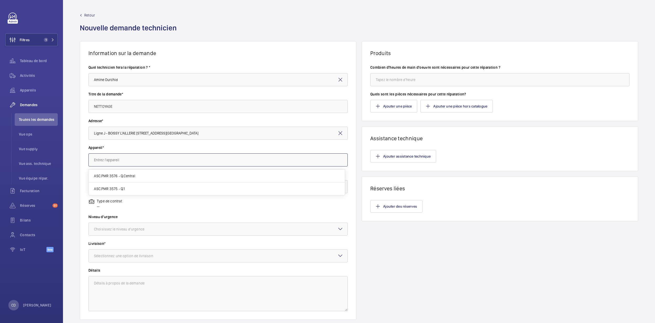
click at [129, 158] on input "text" at bounding box center [217, 159] width 259 height 13
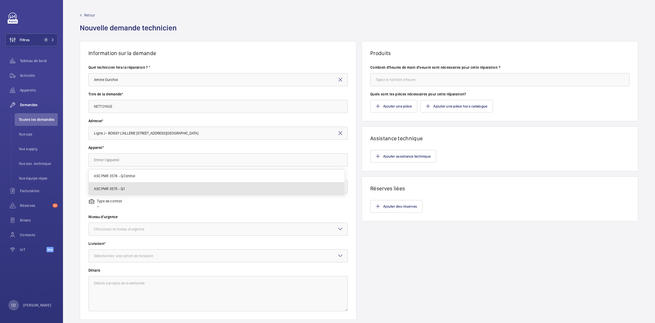
click at [119, 188] on span "ASC.PMR 3575 - Q.1" at bounding box center [109, 188] width 31 height 5
type input "ASC.PMR 3575 - Q.1"
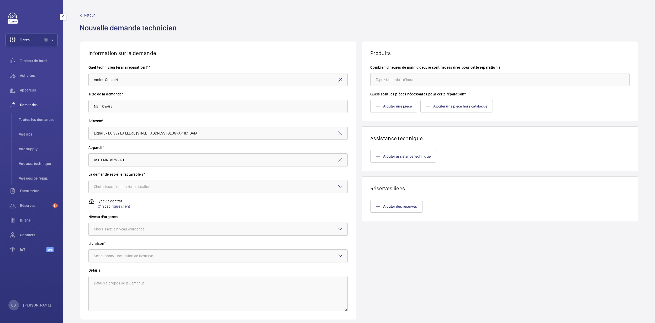
drag, startPoint x: 33, startPoint y: 115, endPoint x: 54, endPoint y: 101, distance: 25.6
click at [54, 101] on div "Demandes" at bounding box center [31, 105] width 52 height 13
drag, startPoint x: 31, startPoint y: 118, endPoint x: 52, endPoint y: 109, distance: 22.1
click at [59, 98] on div "Filtres 1 Tableau de bord Activités Appareils Demandes Toutes les demandes Vue …" at bounding box center [31, 161] width 63 height 323
drag, startPoint x: 44, startPoint y: 119, endPoint x: 36, endPoint y: 135, distance: 17.6
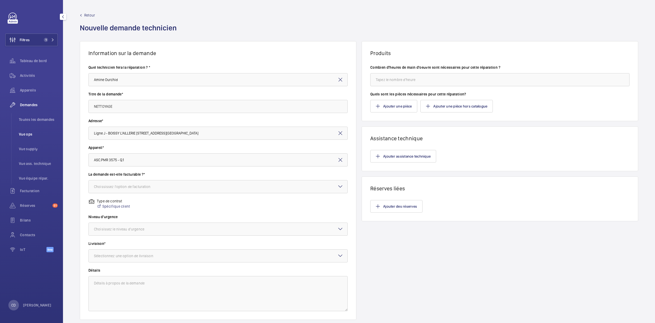
click at [35, 135] on span "Vue ops" at bounding box center [38, 134] width 39 height 5
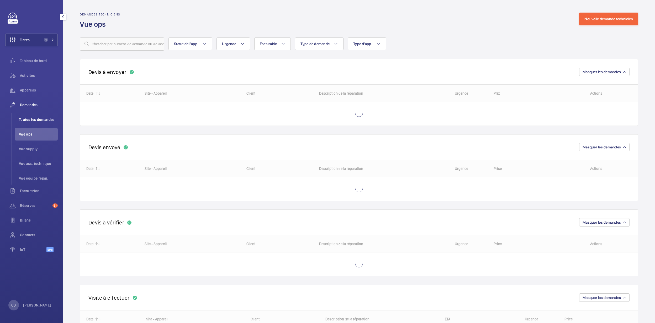
click at [38, 122] on span "Toutes les demandes" at bounding box center [38, 119] width 39 height 5
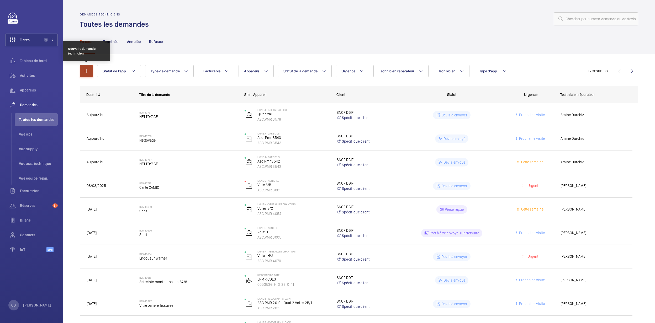
click at [91, 74] on button "button" at bounding box center [86, 71] width 13 height 13
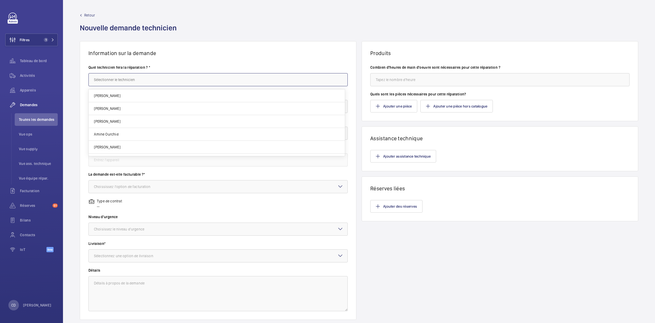
click at [128, 80] on input "text" at bounding box center [217, 79] width 259 height 13
click at [125, 132] on mat-option "Amine Ourchid" at bounding box center [217, 134] width 256 height 13
type input "Amine Ourchid"
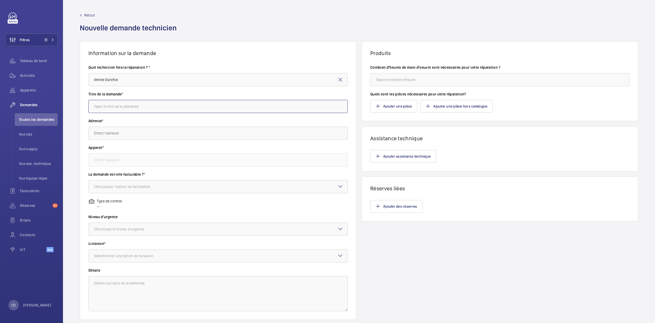
click at [139, 100] on input "text" at bounding box center [217, 106] width 259 height 13
type input "NETTOYAGE"
click at [129, 138] on input "text" at bounding box center [217, 133] width 259 height 13
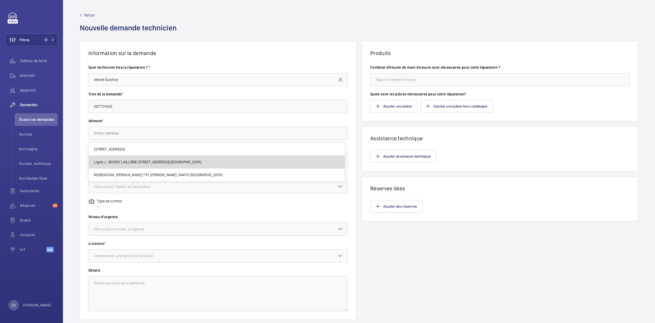
click at [166, 166] on mat-option "Ligne J - BOISSY L'AILLERIE 5 Place de la Gare, 95650 BOISSY L'AILLERIE" at bounding box center [217, 162] width 256 height 13
type input "Ligne J - BOISSY L'AILLERIE 5 Place de la Gare, 95650 BOISSY L'AILLERIE"
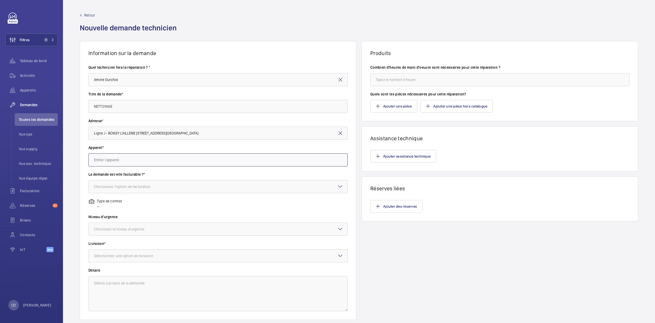
click at [153, 156] on input "text" at bounding box center [217, 159] width 259 height 13
click at [132, 188] on mat-option "ASC.PMR 3575 - Q.1" at bounding box center [217, 189] width 256 height 13
type input "ASC.PMR 3575 - Q.1"
click at [132, 187] on div "Choississez l'option de facturation" at bounding box center [129, 186] width 70 height 5
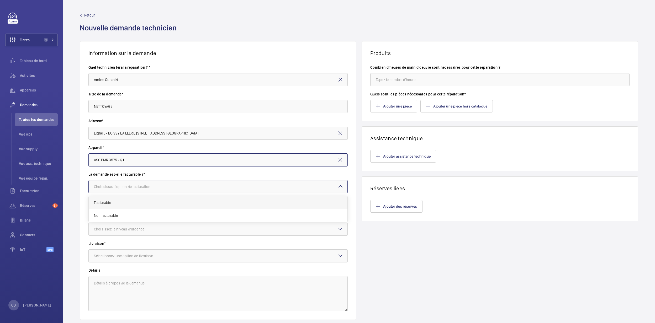
click at [132, 201] on span "Facturable" at bounding box center [218, 202] width 248 height 5
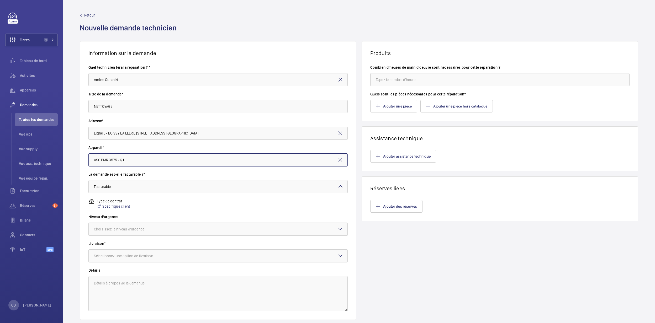
click at [142, 230] on div "Choisissez le niveau d'urgence" at bounding box center [125, 229] width 63 height 5
click at [118, 248] on div "Prochaine visite" at bounding box center [218, 245] width 259 height 13
click at [132, 262] on div at bounding box center [218, 256] width 259 height 13
click at [123, 296] on span "WM Entrepôt ([GEOGRAPHIC_DATA])" at bounding box center [218, 297] width 248 height 5
click at [411, 76] on input "number" at bounding box center [499, 79] width 259 height 13
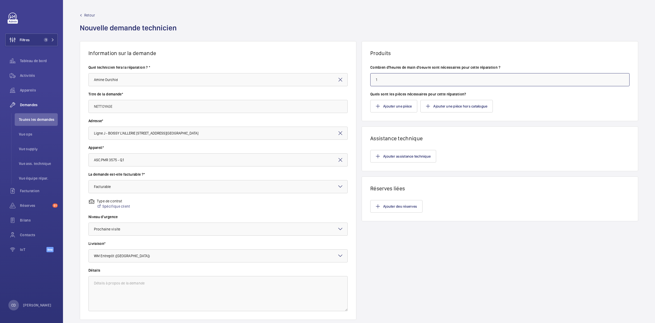
type input "1"
click at [423, 251] on div "Produits Combien d'heures de main d'oeuvre sont nécessaires pour cette réparati…" at bounding box center [500, 180] width 277 height 279
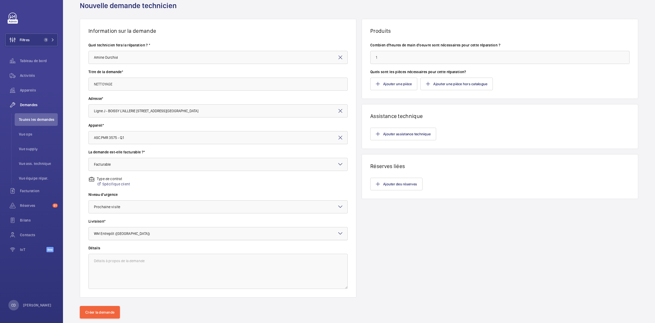
scroll to position [35, 0]
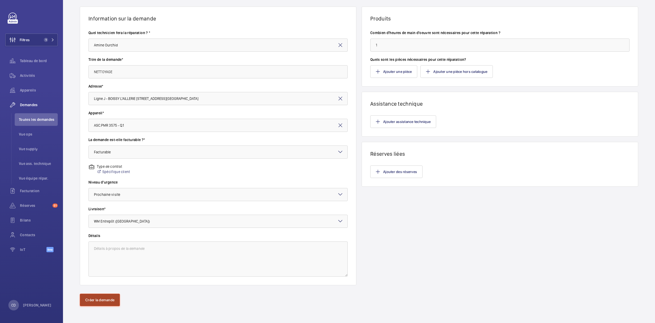
click at [105, 303] on button "Créer la demande" at bounding box center [100, 300] width 40 height 13
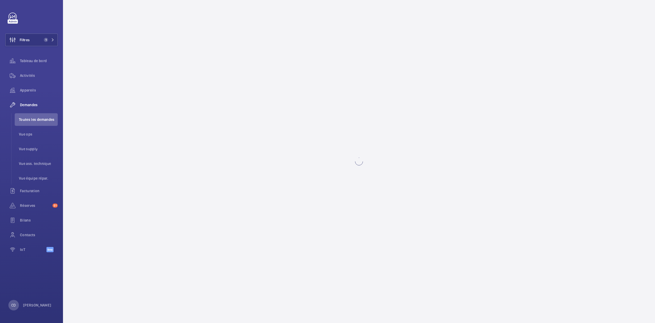
scroll to position [0, 0]
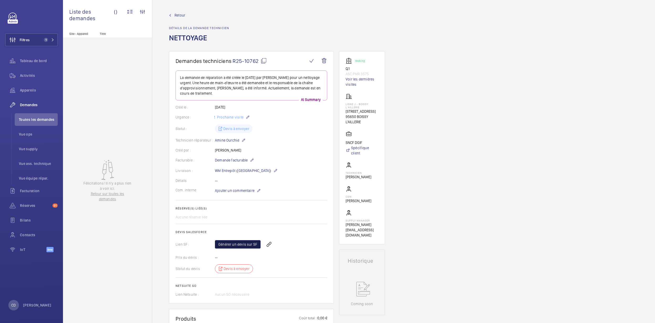
click at [232, 246] on link "Générer un devis sur SF" at bounding box center [238, 244] width 46 height 8
drag, startPoint x: 343, startPoint y: 101, endPoint x: 364, endPoint y: 125, distance: 32.0
click at [364, 125] on wm-front-card "Working Q.1 ASC.PMR 3575 Voir les dernières visites Ligne J - BOISSY L'AILLERIE…" at bounding box center [362, 147] width 46 height 193
copy div "Ligne J - BOISSY L'AILLERIE 5 Place de la Gare 95650 BOISSY L'AILLERIE"
drag, startPoint x: 376, startPoint y: 75, endPoint x: 341, endPoint y: 70, distance: 35.8
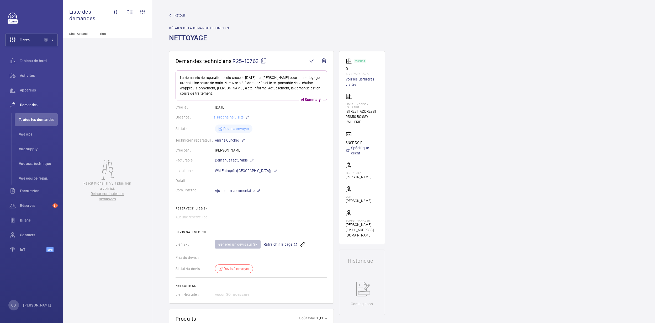
click at [341, 70] on wm-front-card "Working Q.1 ASC.PMR 3575 Voir les dernières visites Ligne J - BOISSY L'AILLERIE…" at bounding box center [362, 147] width 46 height 193
copy div "Q.1 ASC.PMR 3575"
click at [354, 79] on link "Voir les dernières visites" at bounding box center [362, 82] width 33 height 10
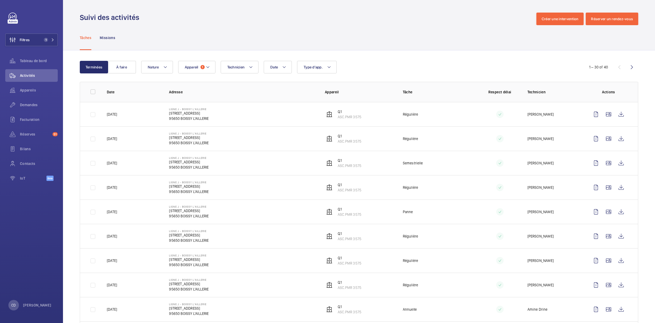
click at [360, 116] on td "Q.1 ASC.PMR 3575" at bounding box center [355, 114] width 78 height 24
click at [355, 118] on p "ASC.PMR 3575" at bounding box center [350, 116] width 24 height 5
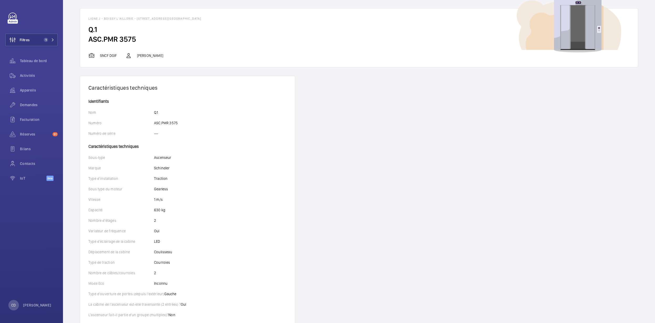
scroll to position [35, 0]
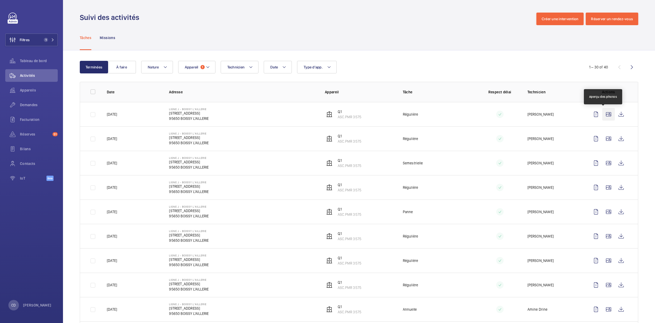
click at [602, 114] on wm-front-icon-button at bounding box center [608, 114] width 13 height 13
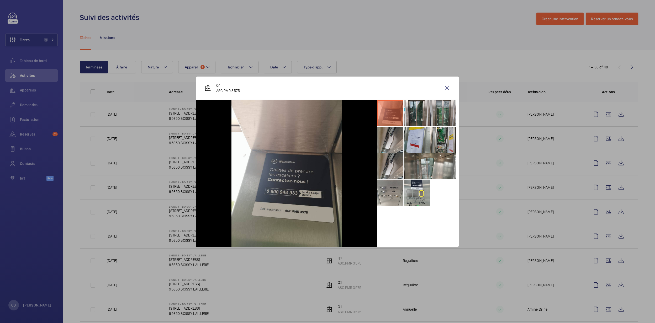
click at [418, 159] on li at bounding box center [417, 166] width 26 height 26
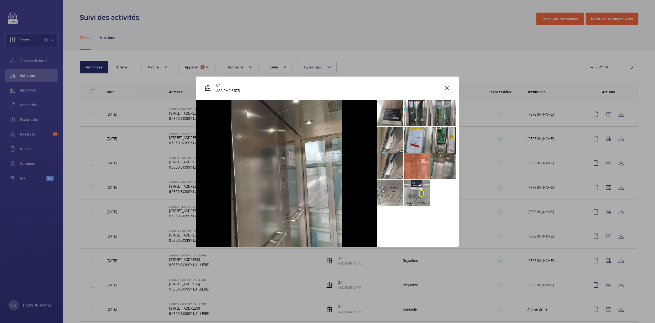
click at [440, 163] on li at bounding box center [443, 166] width 26 height 26
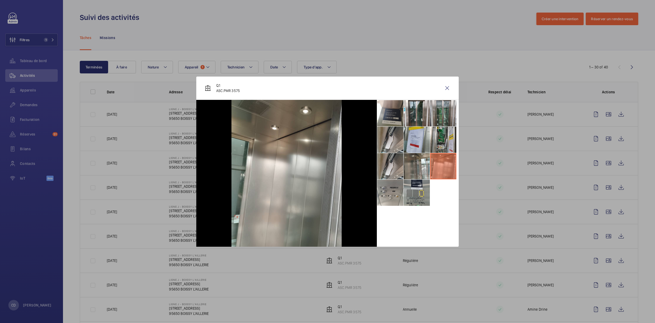
click at [423, 183] on li at bounding box center [417, 193] width 26 height 26
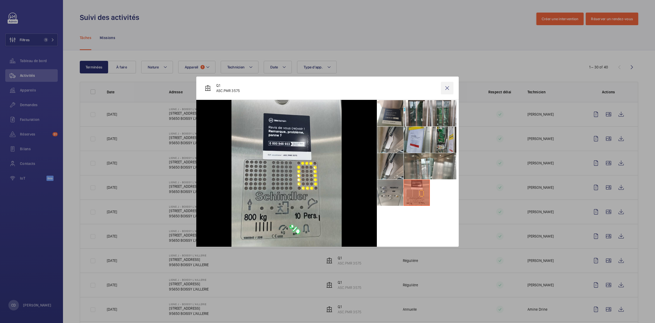
click at [448, 88] on wm-front-icon-button at bounding box center [447, 88] width 13 height 13
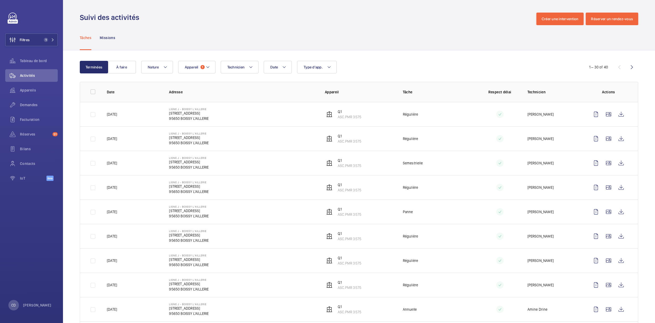
click at [607, 205] on td at bounding box center [609, 212] width 57 height 24
click at [604, 208] on wm-front-icon-button at bounding box center [608, 212] width 13 height 13
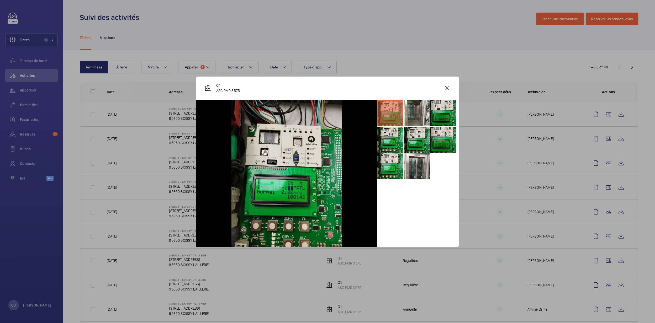
click at [603, 181] on div at bounding box center [327, 161] width 655 height 323
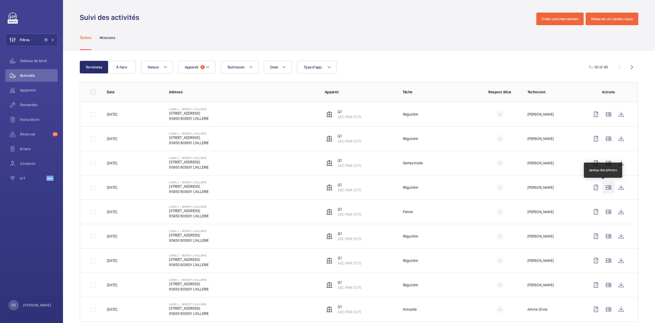
click at [605, 191] on wm-front-icon-button at bounding box center [608, 187] width 13 height 13
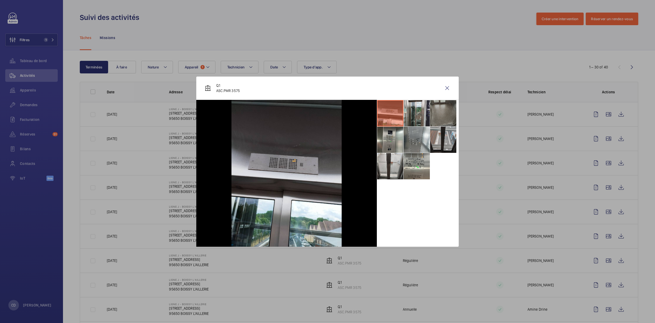
click at [440, 138] on li at bounding box center [443, 140] width 26 height 26
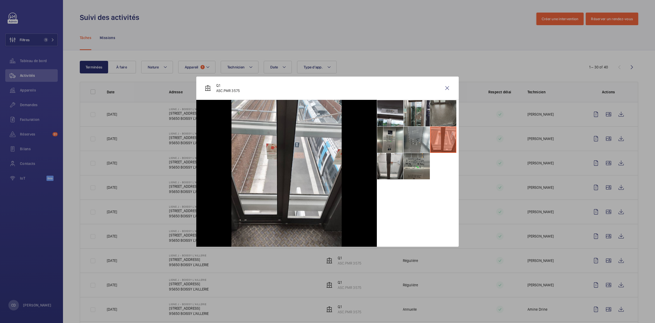
click at [405, 167] on li at bounding box center [417, 166] width 26 height 26
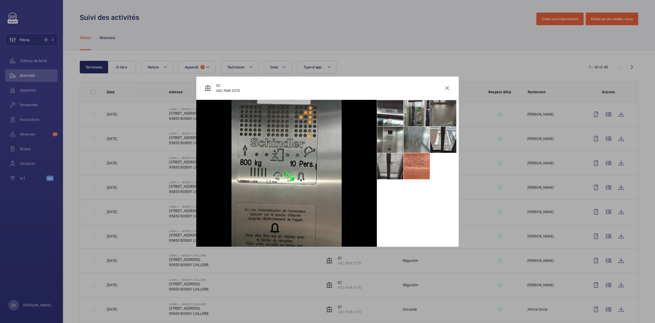
click at [388, 172] on li at bounding box center [390, 166] width 26 height 26
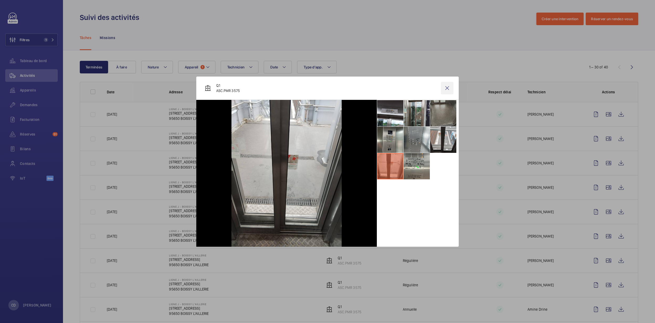
click at [446, 89] on wm-front-icon-button at bounding box center [447, 88] width 13 height 13
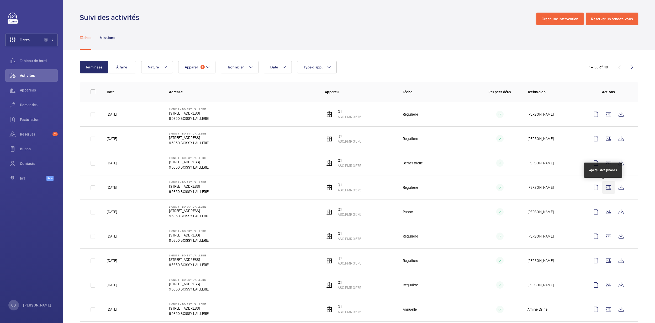
click at [602, 188] on wm-front-icon-button at bounding box center [608, 187] width 13 height 13
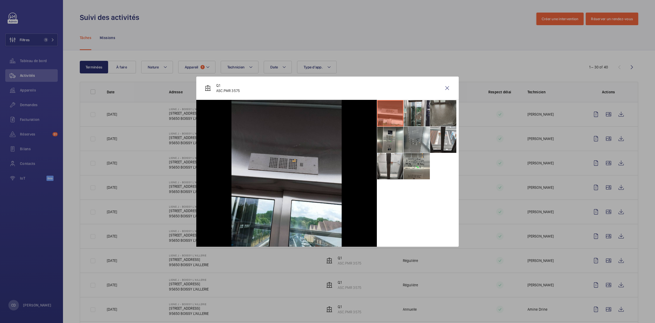
click at [547, 194] on div at bounding box center [327, 161] width 655 height 323
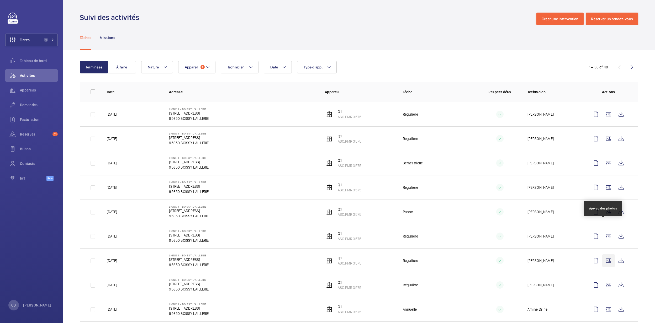
scroll to position [35, 0]
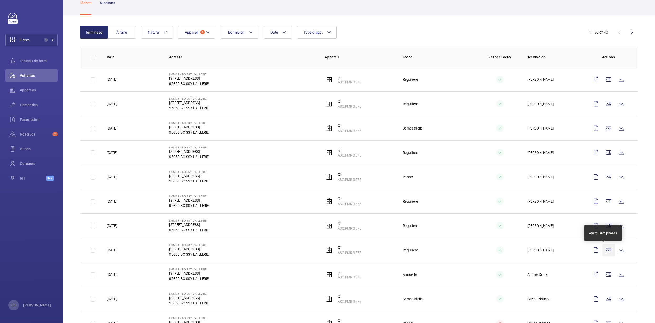
click at [606, 255] on wm-front-icon-button at bounding box center [608, 250] width 13 height 13
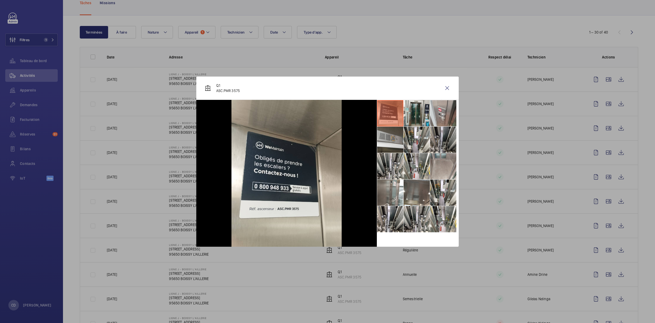
click at [439, 143] on li at bounding box center [443, 140] width 26 height 26
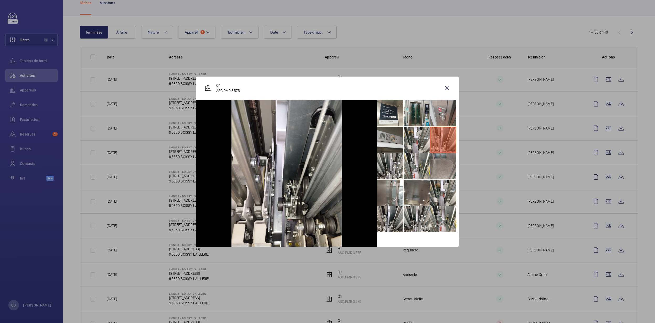
click at [449, 165] on li at bounding box center [443, 166] width 26 height 26
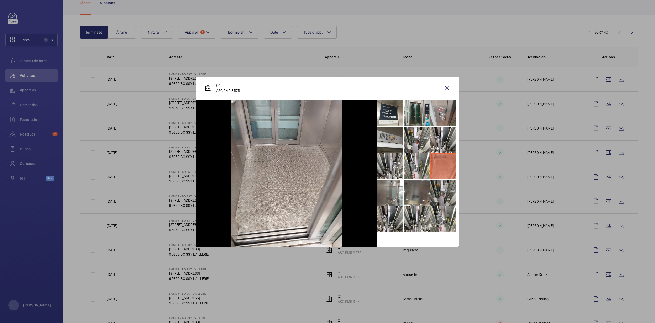
click at [445, 188] on li at bounding box center [443, 193] width 26 height 26
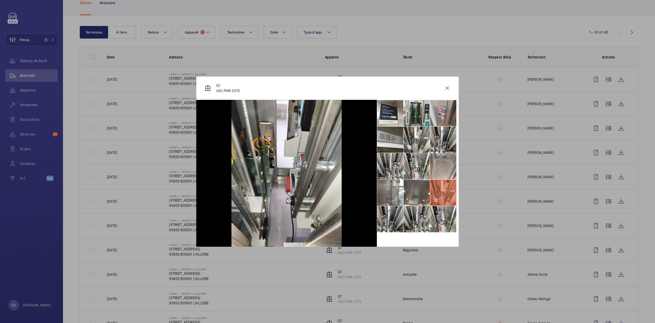
click at [432, 191] on li at bounding box center [443, 193] width 26 height 26
click at [424, 231] on li at bounding box center [417, 219] width 26 height 26
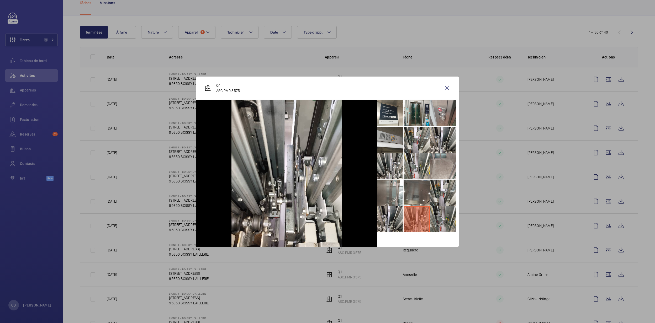
click at [440, 220] on li at bounding box center [443, 219] width 26 height 26
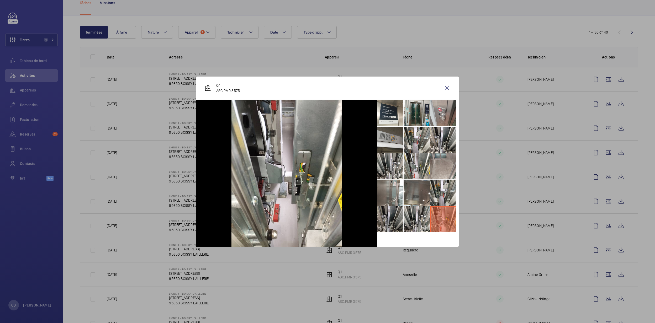
click at [380, 221] on li at bounding box center [390, 219] width 26 height 26
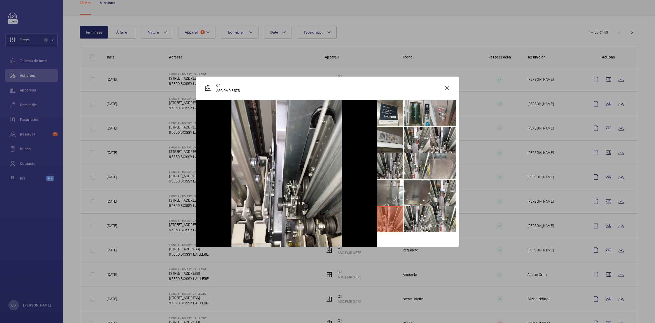
click at [394, 176] on li at bounding box center [390, 166] width 26 height 26
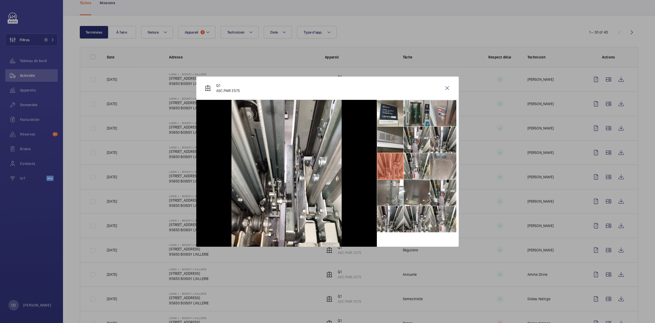
click at [420, 119] on li at bounding box center [417, 113] width 26 height 26
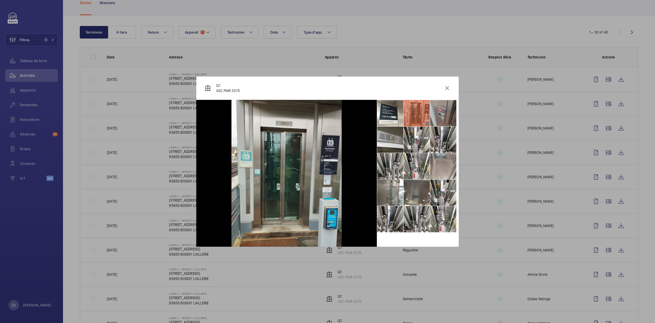
click at [448, 120] on li at bounding box center [443, 113] width 26 height 26
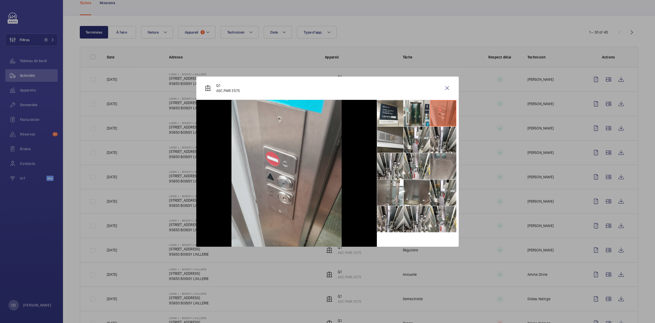
click at [444, 166] on li at bounding box center [443, 166] width 26 height 26
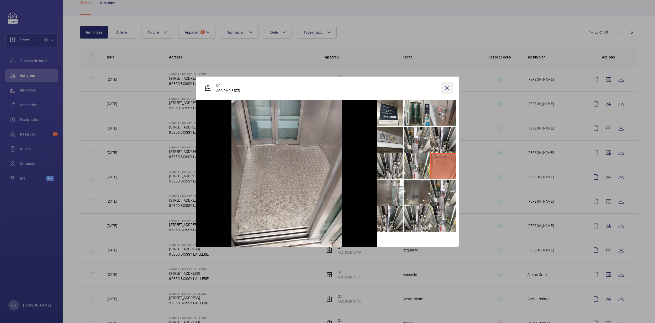
click at [452, 88] on wm-front-icon-button at bounding box center [447, 88] width 13 height 13
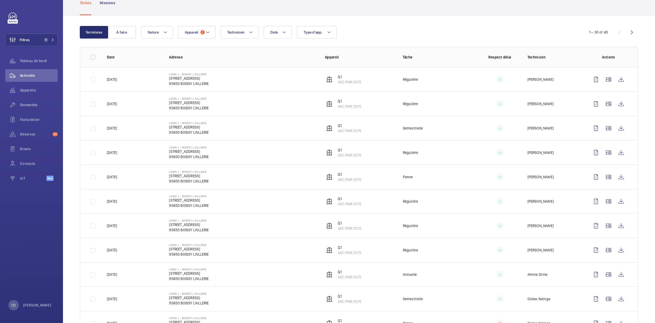
click at [283, 91] on td "Ligne J - BOISSY L'AILLERIE 5 Place de la Gare 95650 BOISSY L'AILLERIE" at bounding box center [239, 79] width 156 height 24
click at [29, 106] on span "Demandes" at bounding box center [39, 104] width 38 height 5
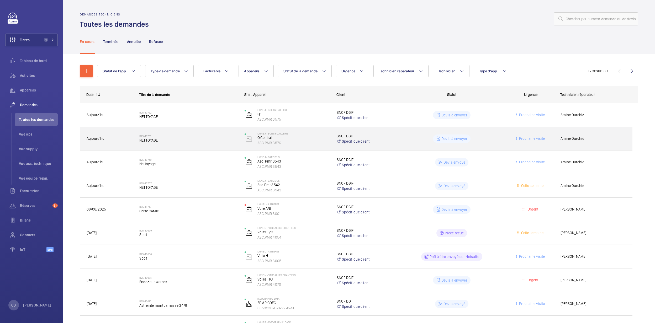
click at [185, 140] on span "NETTOYAGE" at bounding box center [188, 140] width 98 height 5
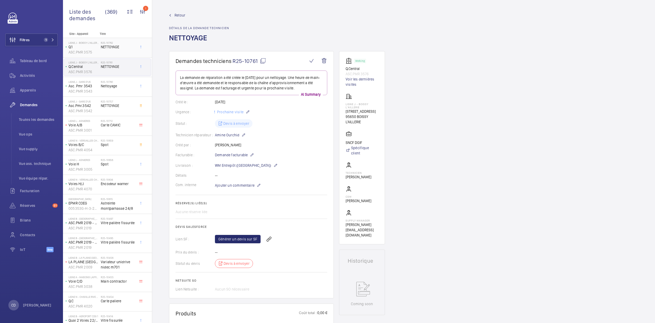
click at [99, 47] on div "Ligne J - BOISSY L'AILLERIE Q.1 ASC.PMR 3575" at bounding box center [82, 47] width 37 height 17
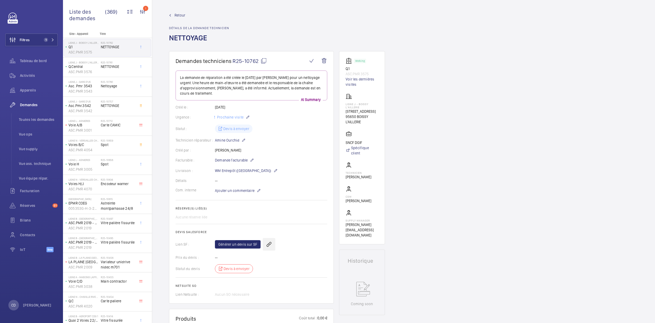
click at [271, 245] on wm-front-icon-button at bounding box center [269, 244] width 13 height 13
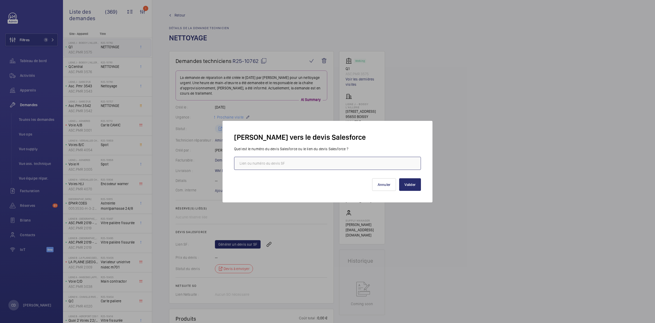
click at [292, 161] on input "text" at bounding box center [327, 163] width 187 height 13
paste input "https://wemaintain.lightning.force.com/lightning/r/Quote/0Q0SZ0000075d1V0AQ/view"
type input "https://wemaintain.lightning.force.com/lightning/r/Quote/0Q0SZ0000075d1V0AQ/view"
click at [410, 179] on button "Valider" at bounding box center [410, 184] width 22 height 13
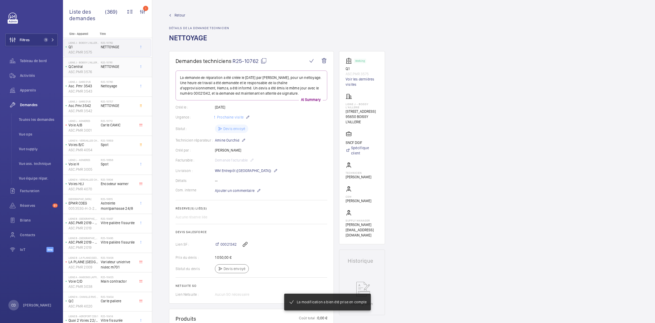
click at [110, 63] on h2 "R25-10761" at bounding box center [118, 62] width 35 height 3
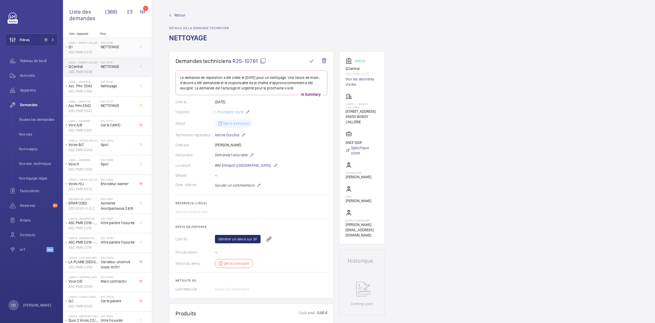
click at [107, 46] on span "NETTOYAGE" at bounding box center [118, 46] width 35 height 5
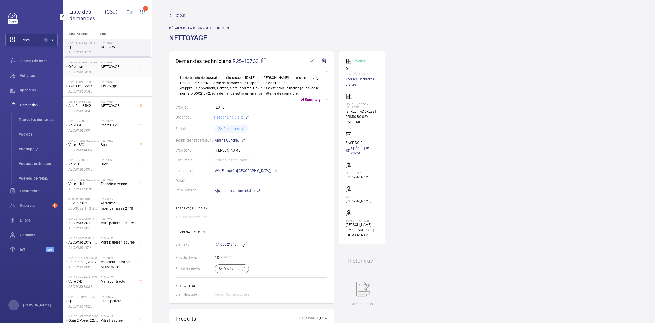
click at [88, 70] on p "ASC.PMR 3576" at bounding box center [83, 71] width 30 height 5
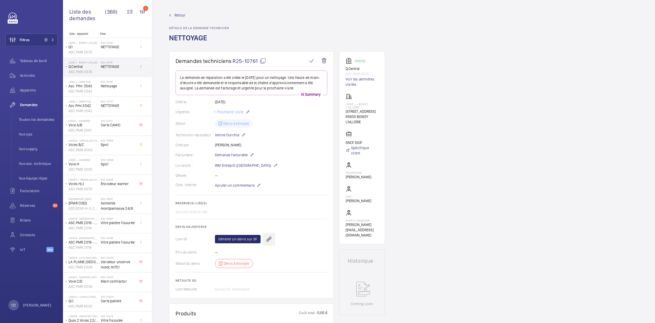
click at [268, 242] on wm-front-icon-button at bounding box center [269, 239] width 13 height 13
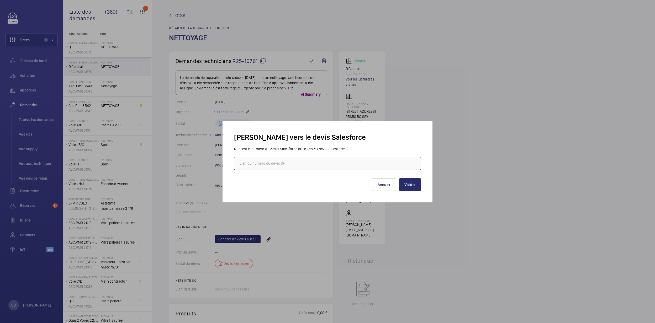
paste input "https://wemaintain.lightning.force.com/lightning/r/Quote/0Q0SZ0000075eFJ0AY/view"
type input "https://wemaintain.lightning.force.com/lightning/r/Quote/0Q0SZ0000075eFJ0AY/view"
click at [417, 183] on button "Valider" at bounding box center [410, 184] width 22 height 13
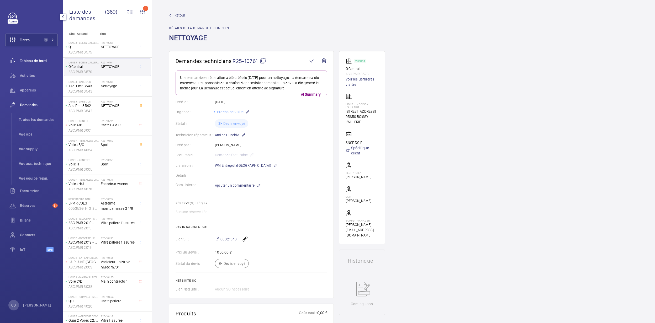
click at [36, 57] on div "Tableau de bord" at bounding box center [31, 61] width 52 height 13
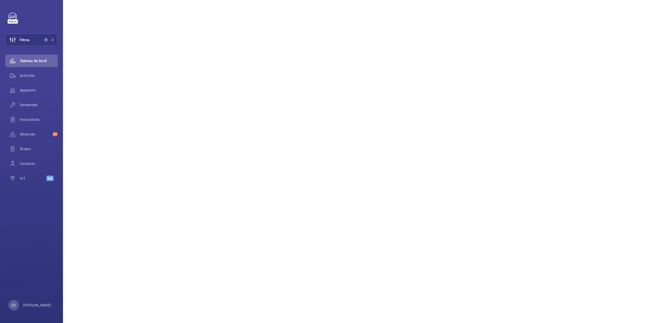
scroll to position [136, 0]
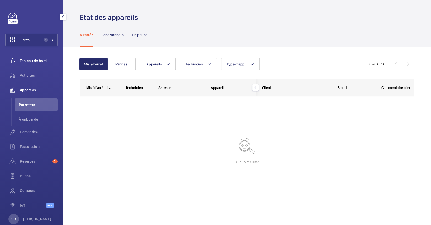
click at [44, 57] on div "Tableau de bord" at bounding box center [31, 61] width 52 height 13
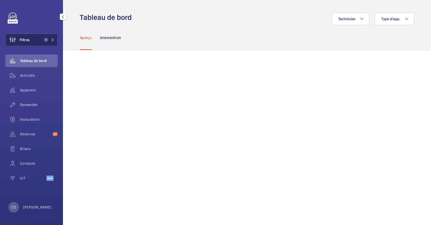
drag, startPoint x: 38, startPoint y: 45, endPoint x: 38, endPoint y: 41, distance: 4.2
click at [38, 44] on button "Filtres 1" at bounding box center [31, 40] width 52 height 13
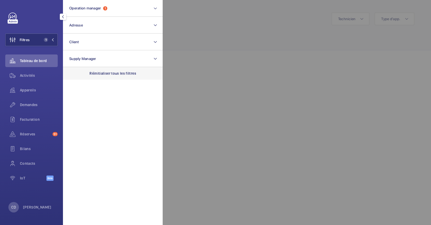
click at [105, 70] on div "Réinitialiser tous les filtres" at bounding box center [113, 73] width 100 height 13
click at [41, 104] on span "Demandes" at bounding box center [39, 104] width 38 height 5
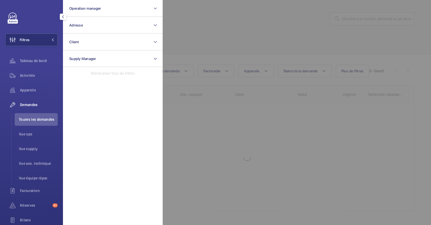
click at [271, 136] on div at bounding box center [378, 112] width 431 height 225
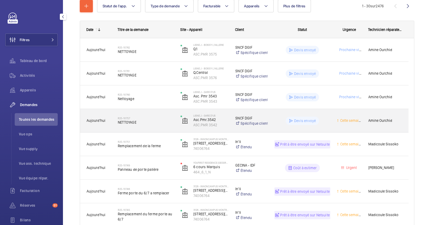
scroll to position [70, 0]
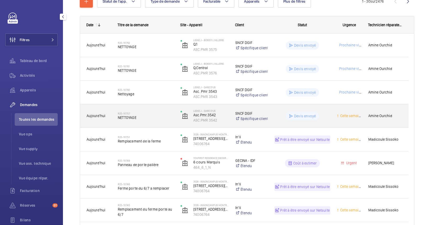
click at [162, 123] on div "R25-10757 NETTOYAGE" at bounding box center [146, 116] width 56 height 15
